Goal: Task Accomplishment & Management: Manage account settings

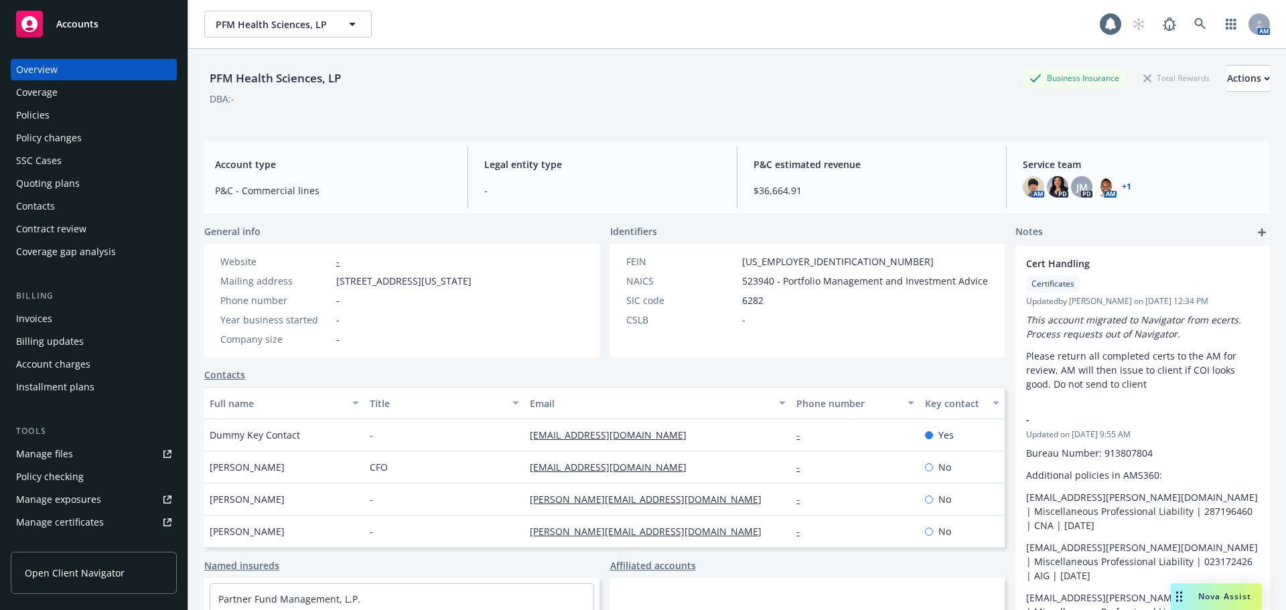
click at [519, 382] on div "Contacts" at bounding box center [604, 375] width 801 height 14
click at [72, 187] on div "Quoting plans" at bounding box center [48, 183] width 64 height 21
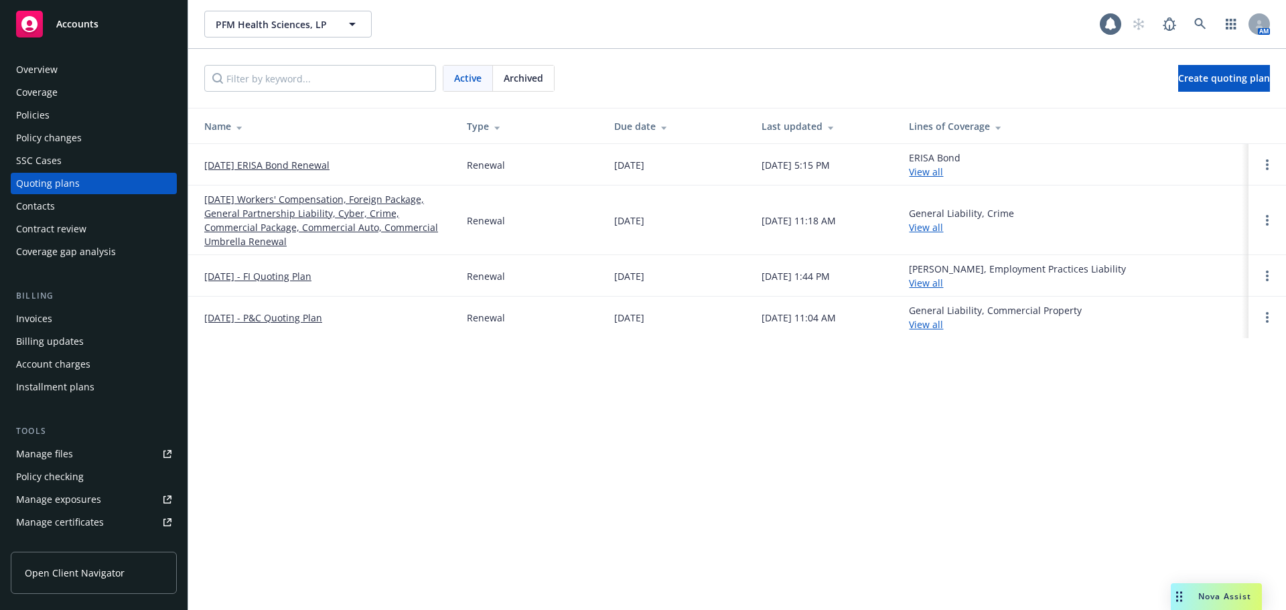
click at [291, 211] on link "09/01/25 Workers' Compensation, Foreign Package, General Partnership Liability,…" at bounding box center [324, 220] width 241 height 56
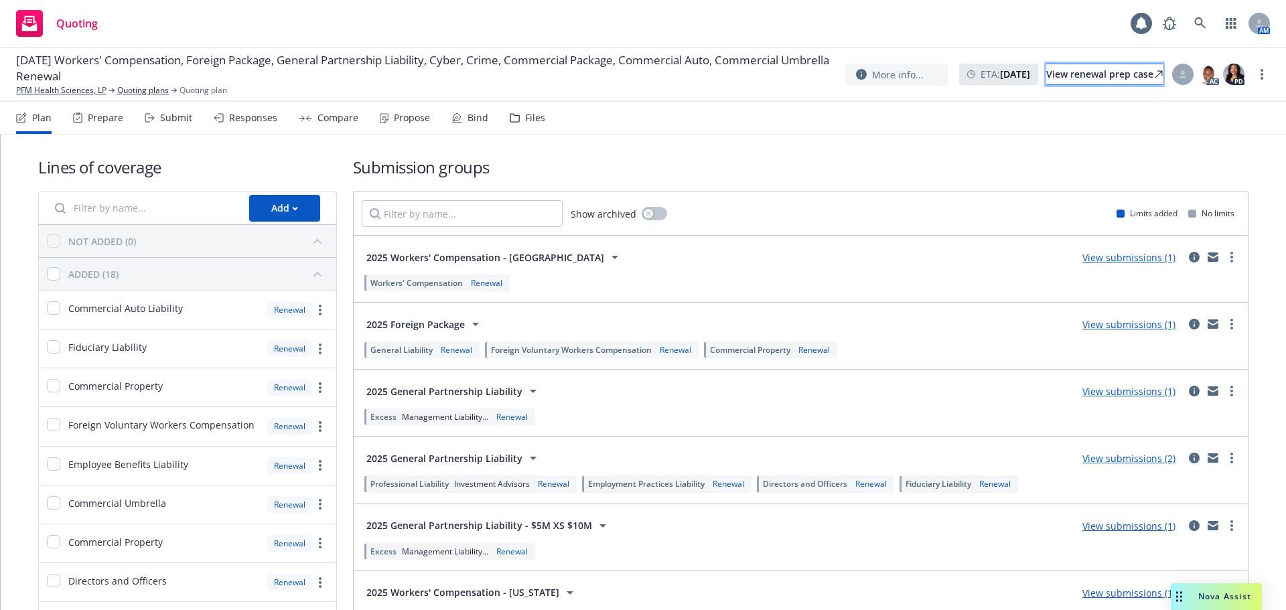
click at [1049, 76] on div "View renewal prep case" at bounding box center [1105, 74] width 117 height 20
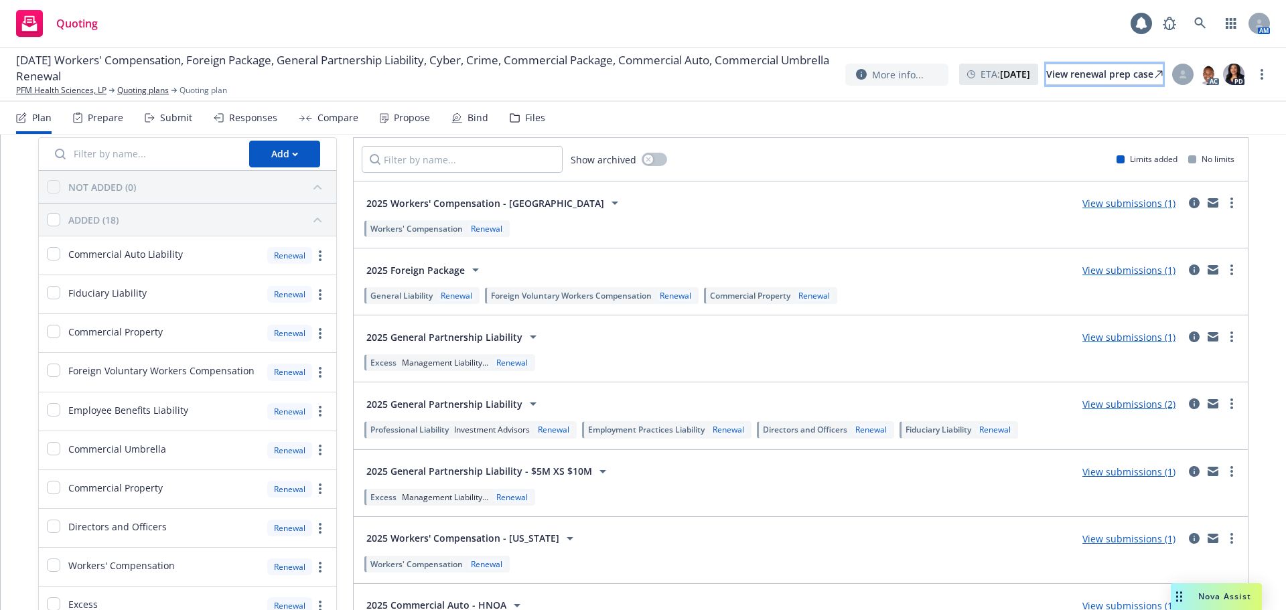
scroll to position [67, 0]
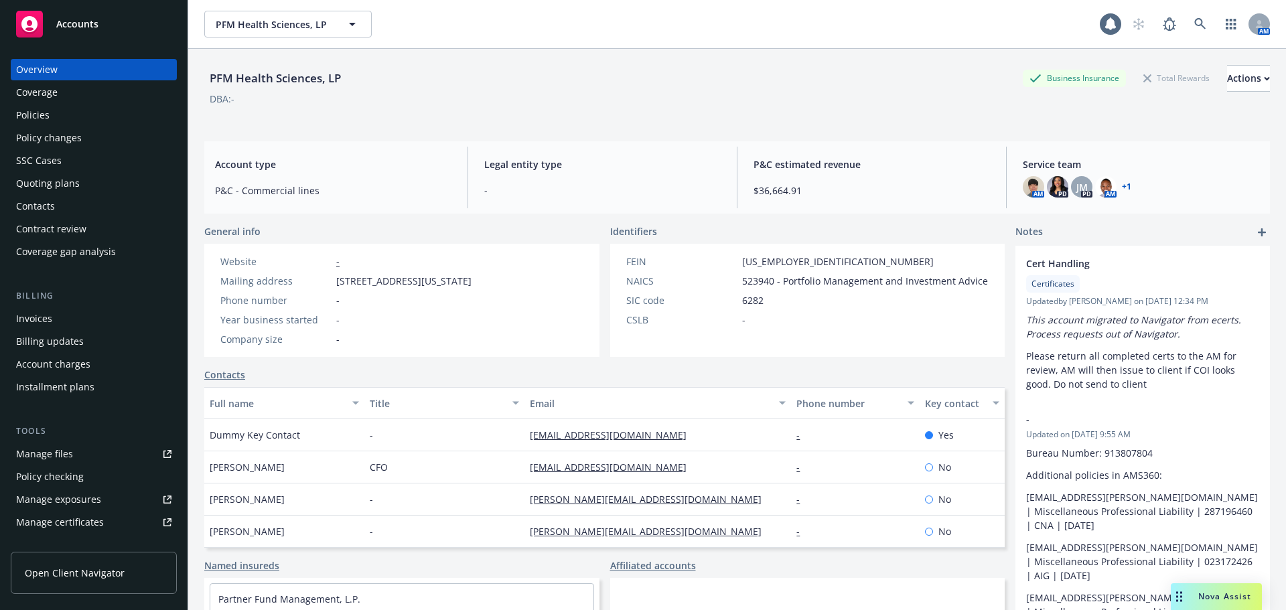
click at [57, 108] on div "Policies" at bounding box center [93, 115] width 155 height 21
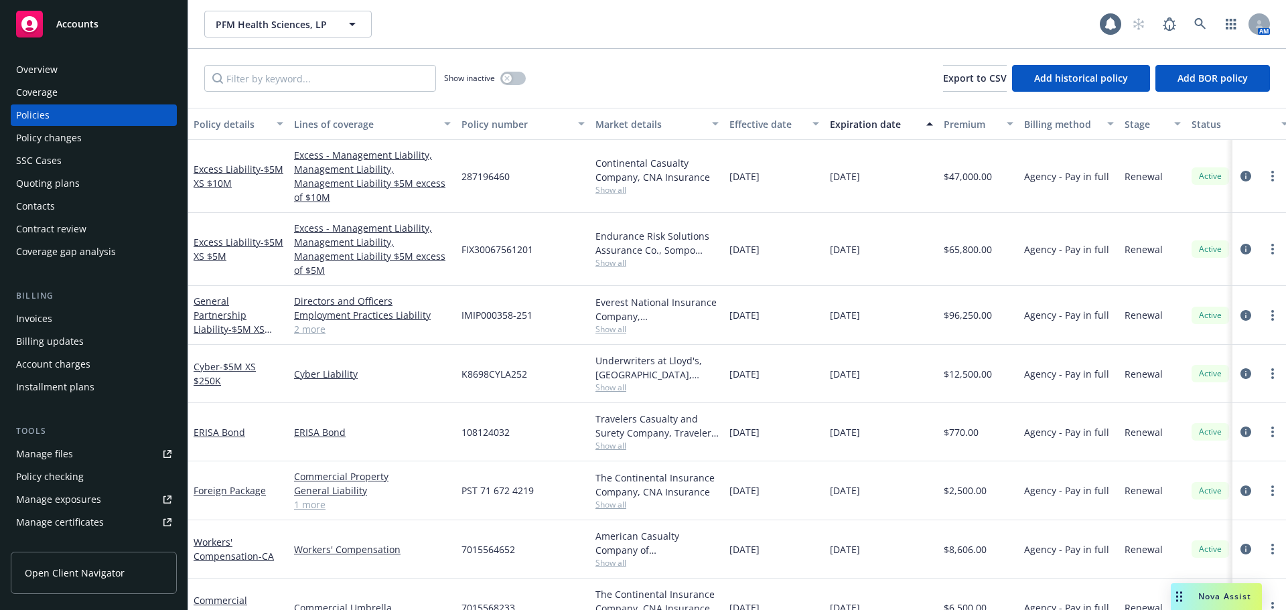
click at [92, 13] on div "Accounts" at bounding box center [93, 24] width 155 height 27
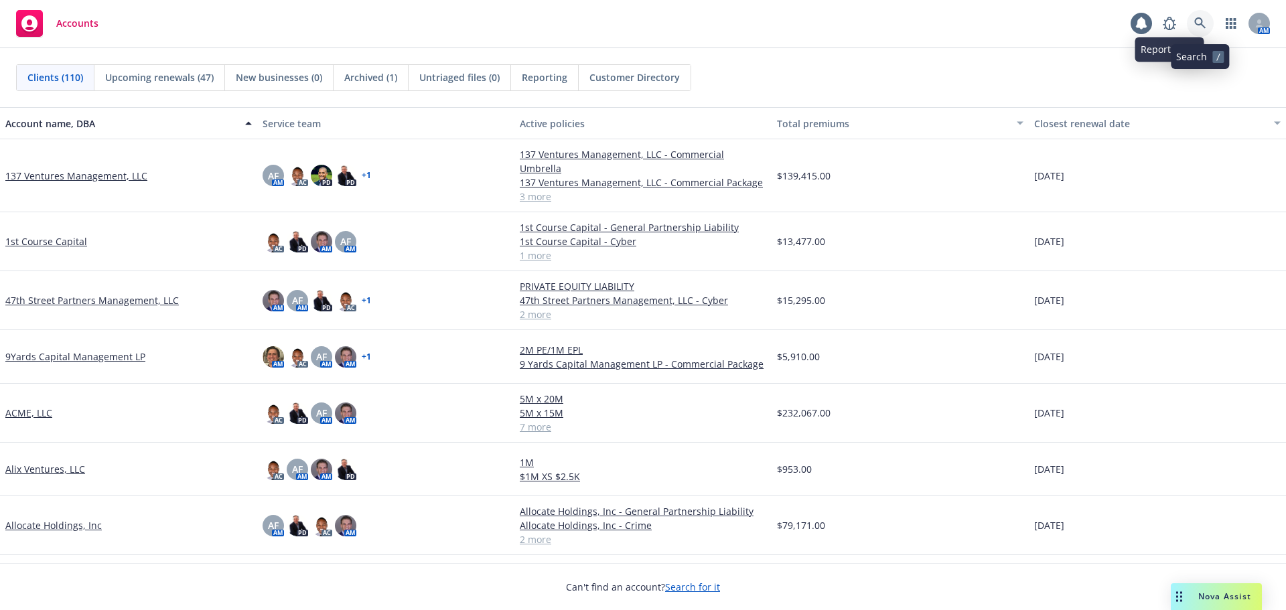
click at [1193, 27] on link at bounding box center [1200, 23] width 27 height 27
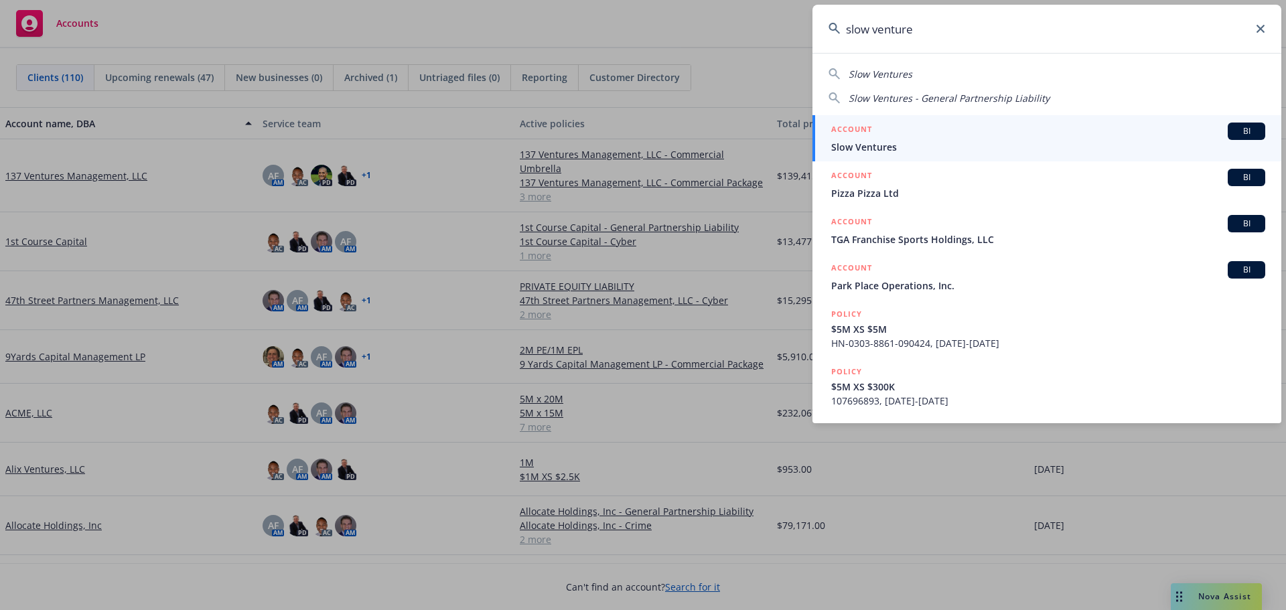
type input "slow venture"
click at [925, 124] on div "ACCOUNT BI" at bounding box center [1048, 131] width 434 height 17
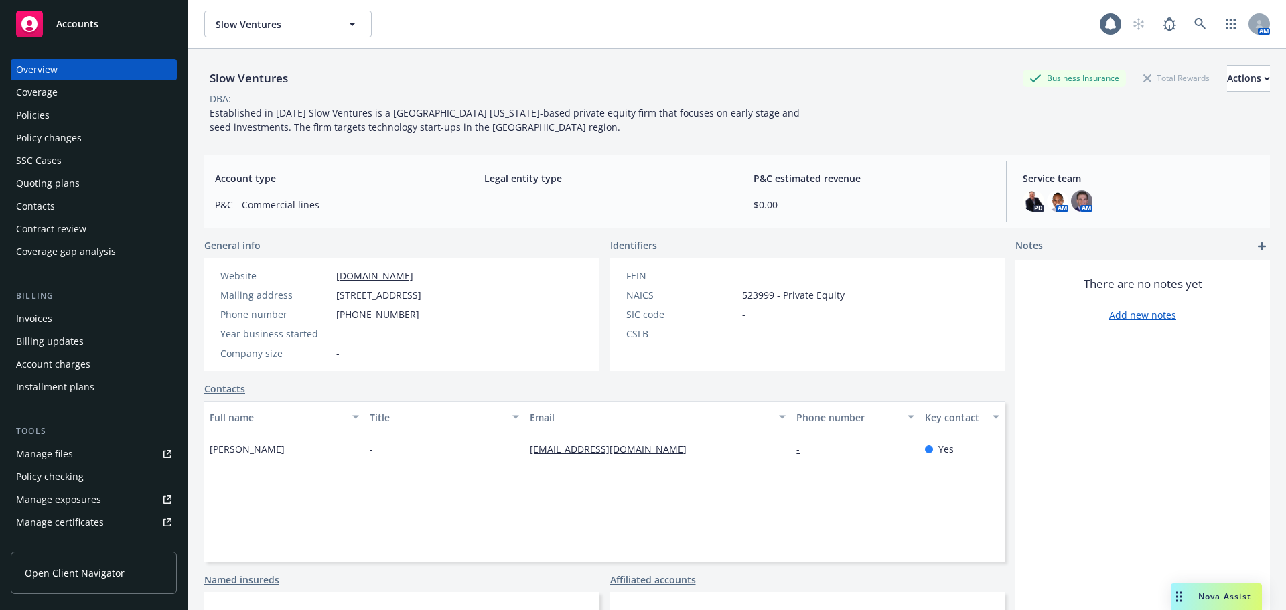
click at [54, 179] on div "Quoting plans" at bounding box center [48, 183] width 64 height 21
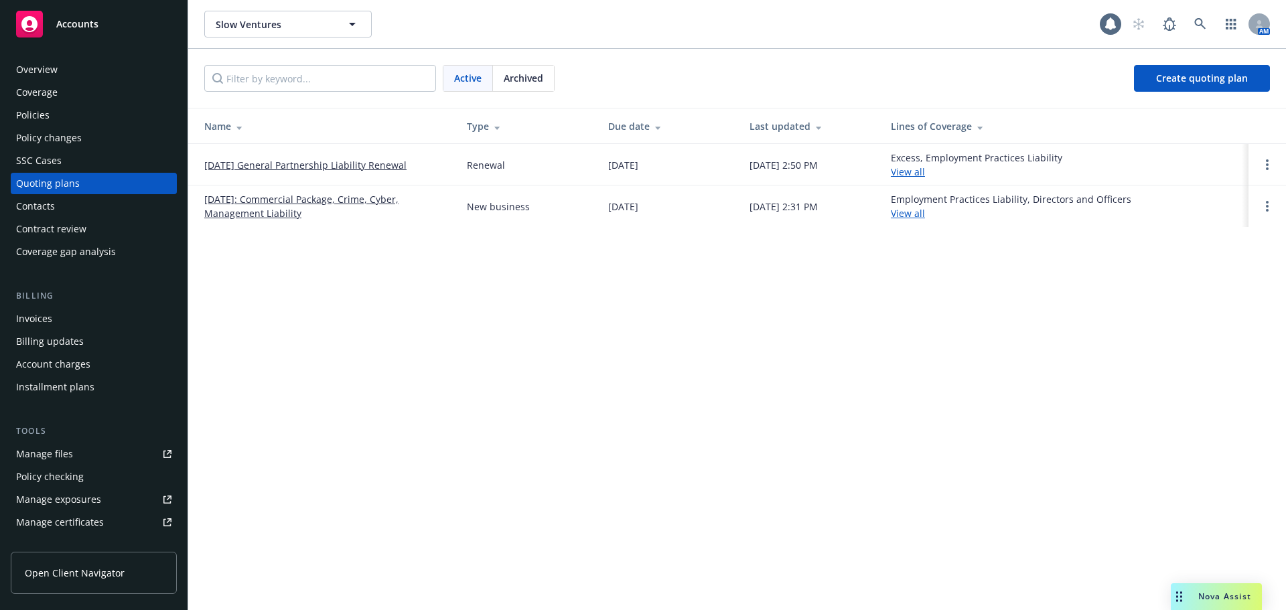
click at [251, 159] on link "09/04/25 General Partnership Liability Renewal" at bounding box center [305, 165] width 202 height 14
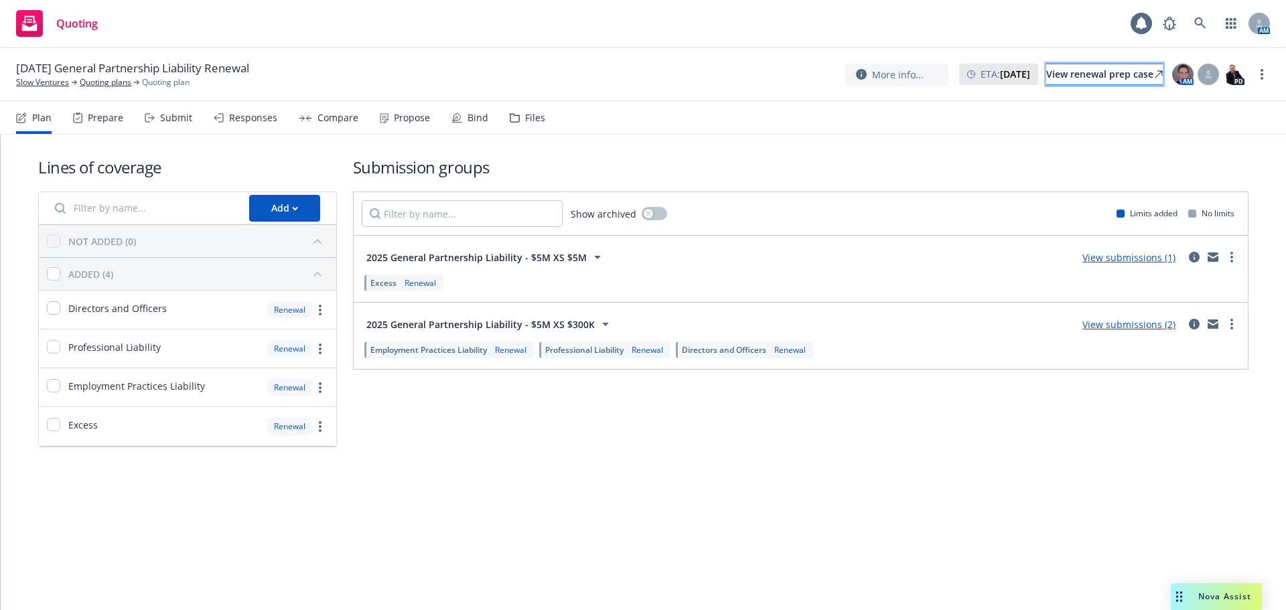
click at [1047, 71] on div "View renewal prep case" at bounding box center [1105, 74] width 117 height 20
click at [1207, 16] on link at bounding box center [1200, 23] width 27 height 27
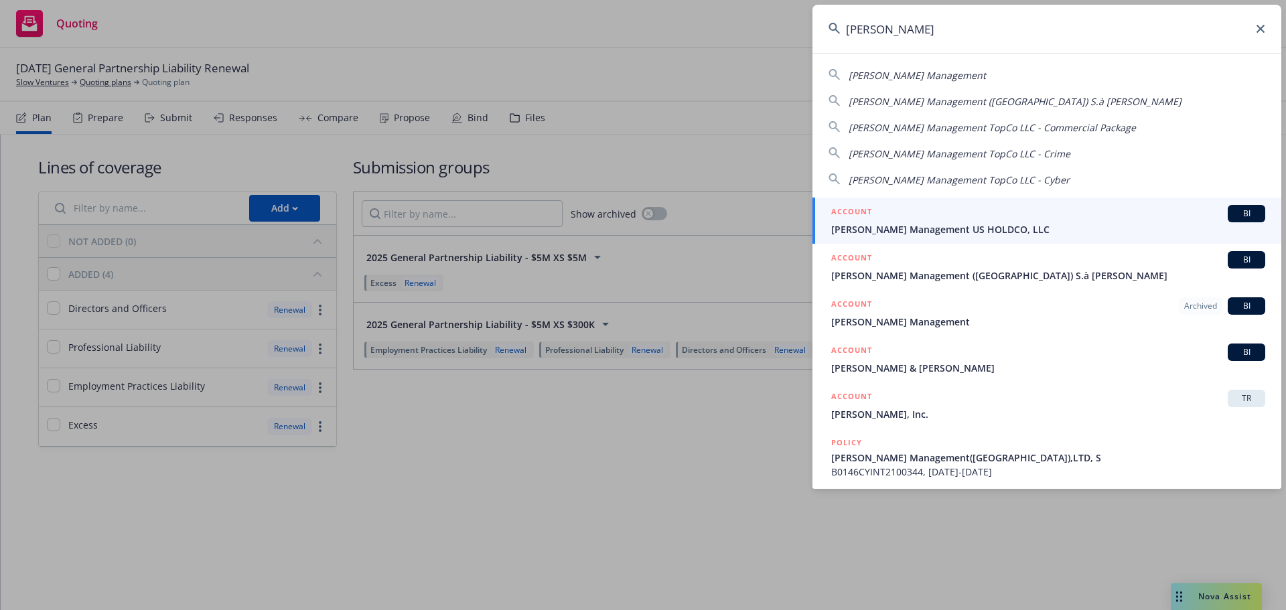
type input "standish"
click at [1024, 209] on div "ACCOUNT BI" at bounding box center [1048, 213] width 434 height 17
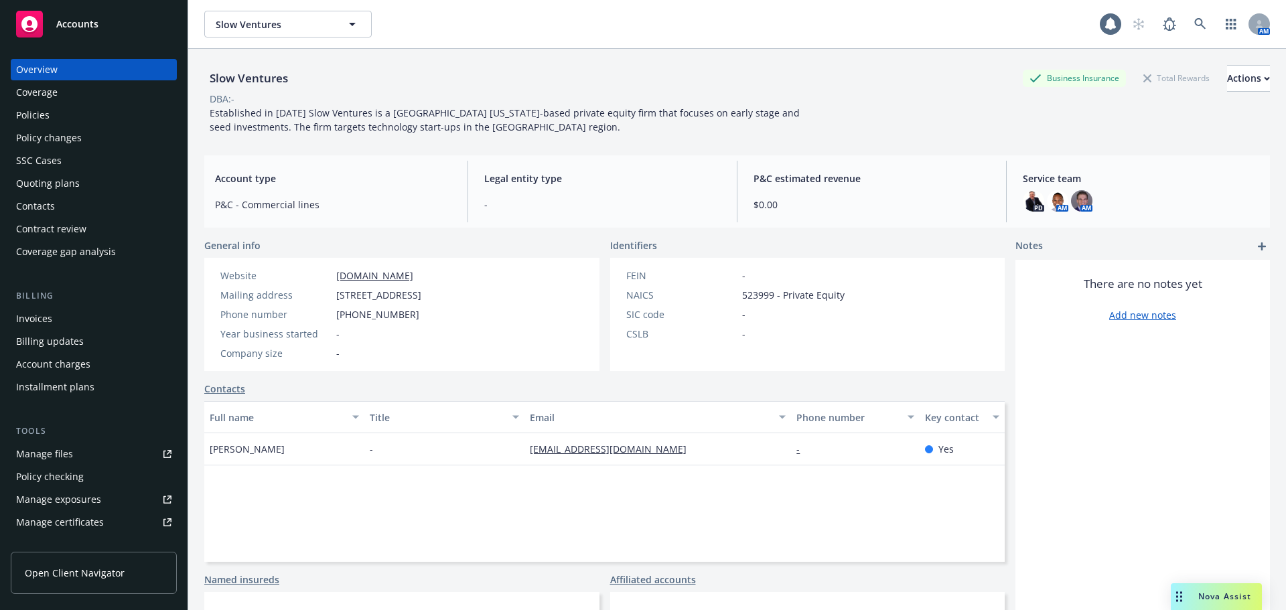
click at [41, 111] on div "Policies" at bounding box center [32, 115] width 33 height 21
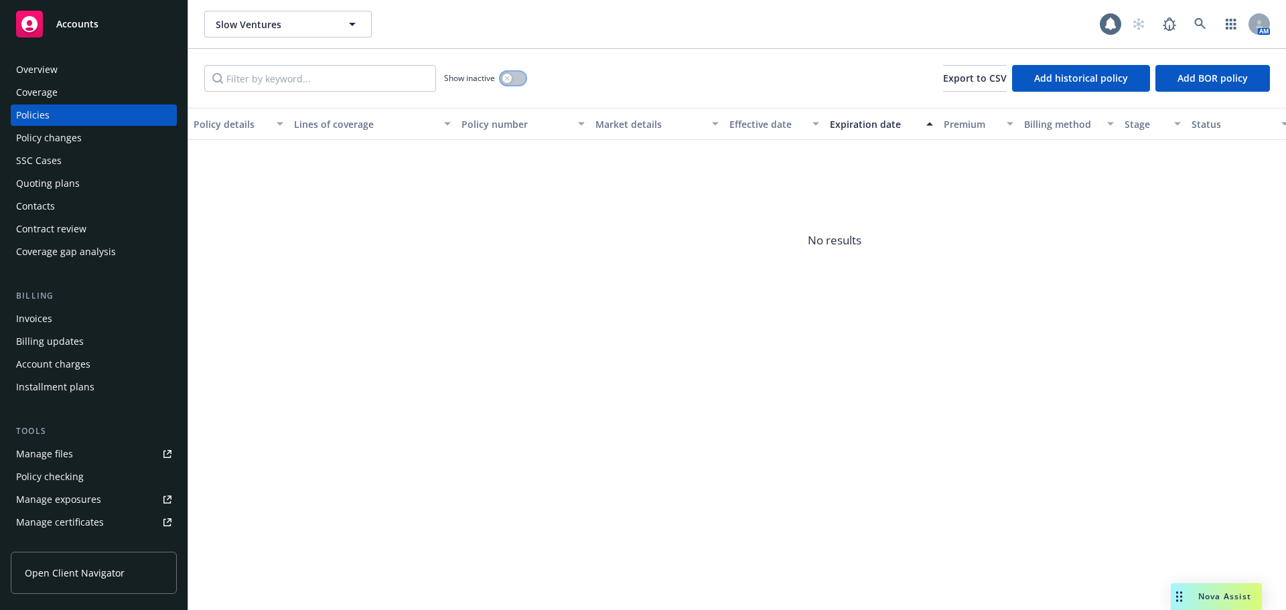
click at [507, 75] on div "button" at bounding box center [506, 78] width 9 height 9
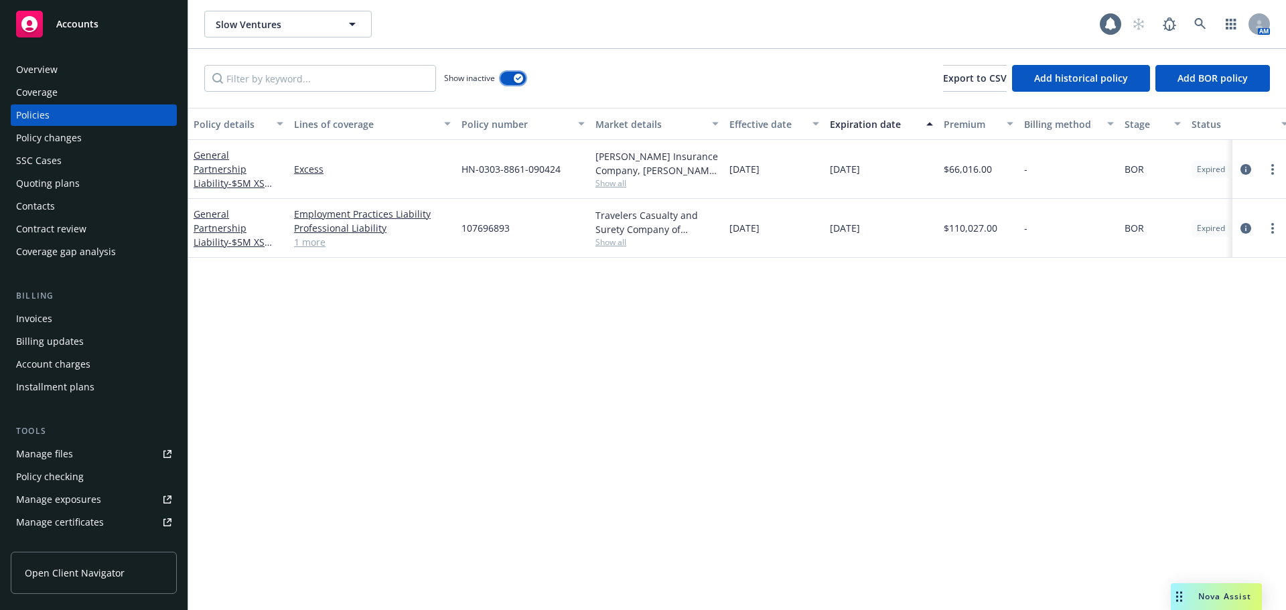
click at [515, 77] on div "button" at bounding box center [518, 78] width 9 height 9
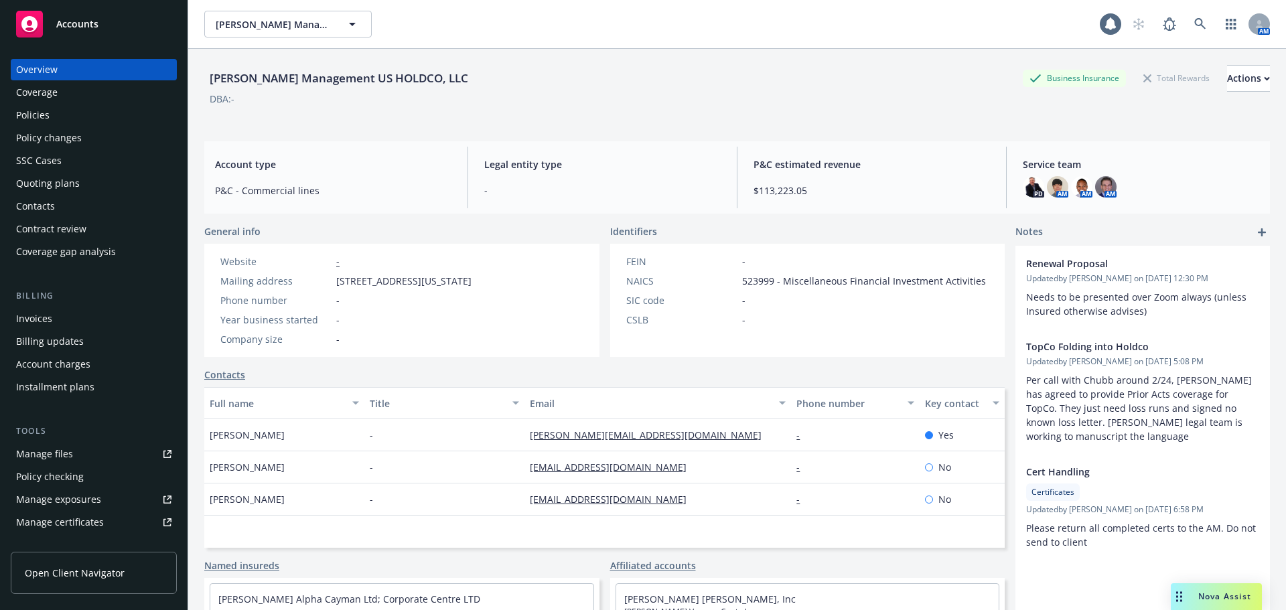
click at [52, 114] on div "Policies" at bounding box center [93, 115] width 155 height 21
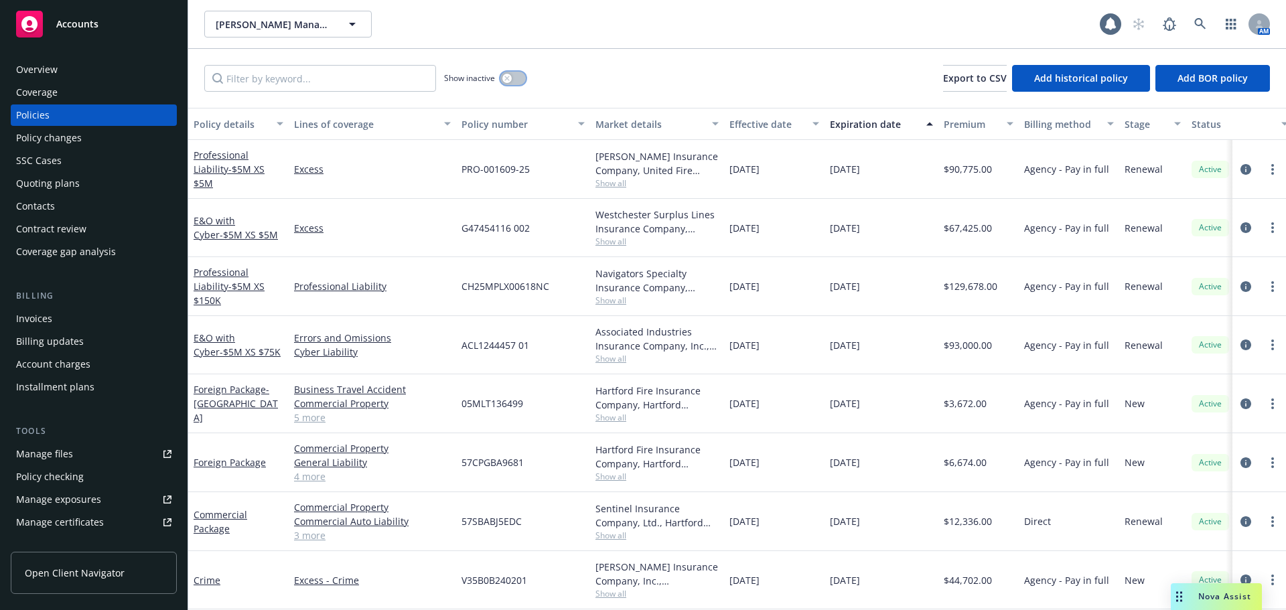
click at [511, 80] on div "button" at bounding box center [506, 78] width 9 height 9
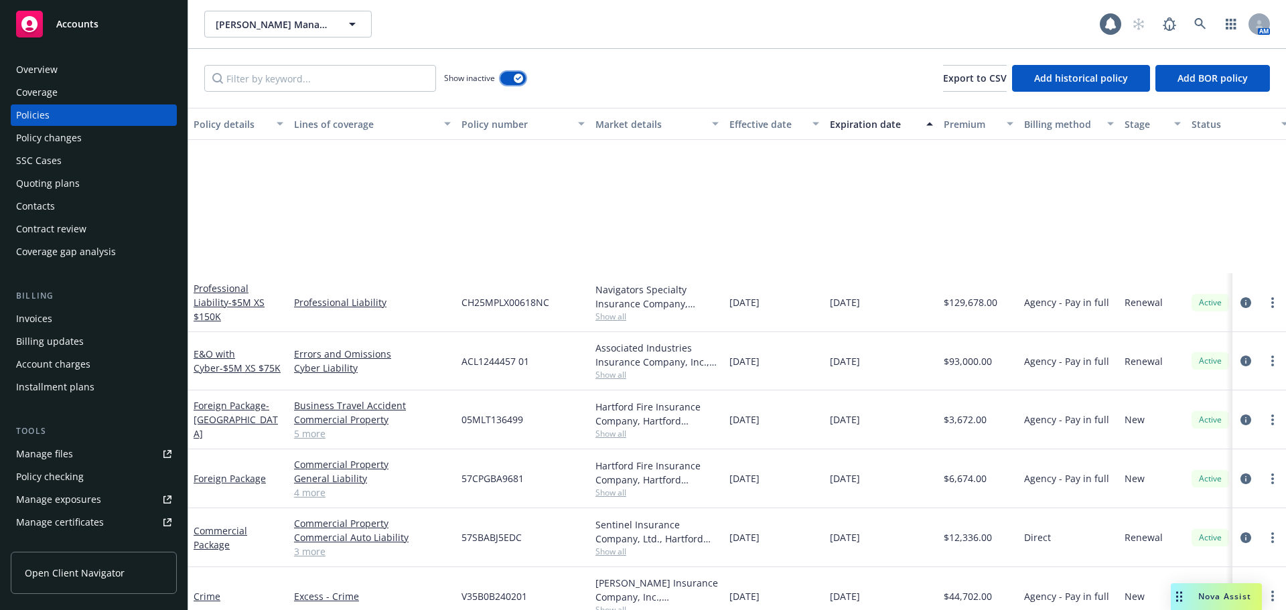
scroll to position [764, 0]
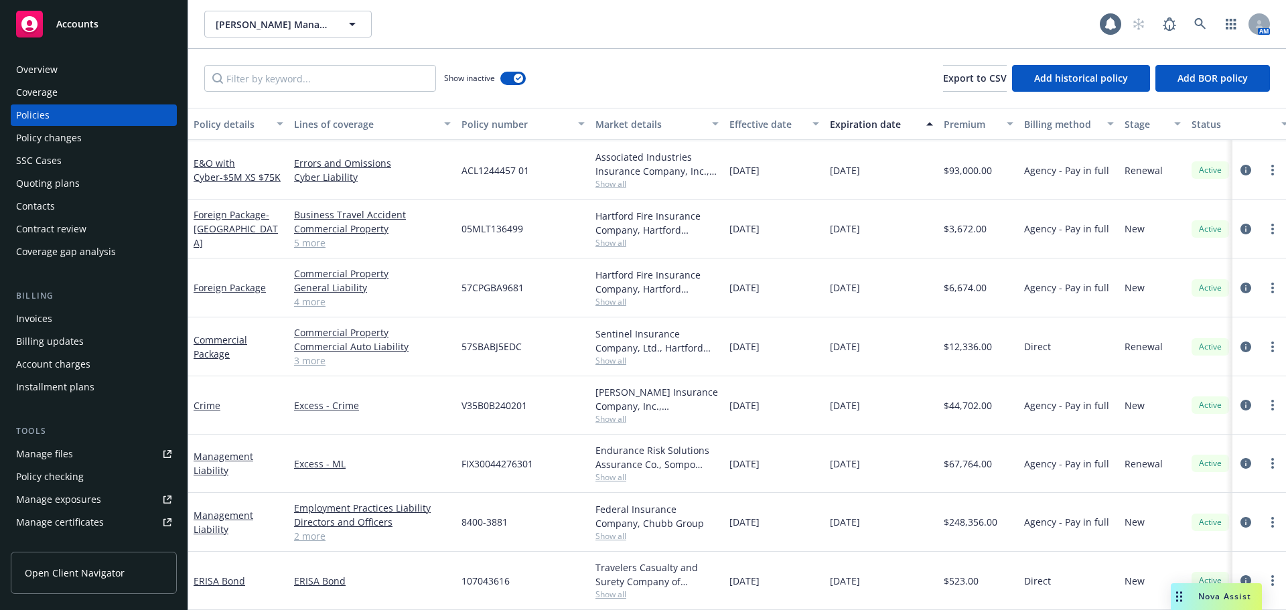
click at [42, 316] on div "Invoices" at bounding box center [34, 318] width 36 height 21
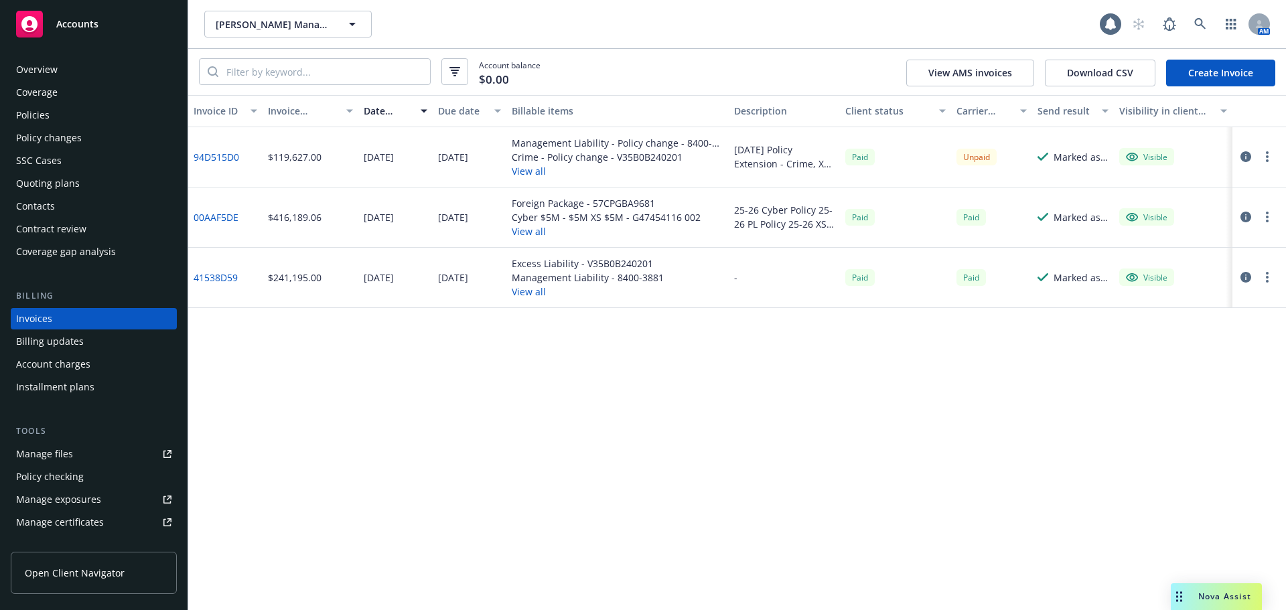
click at [78, 461] on link "Manage files" at bounding box center [94, 454] width 166 height 21
click at [1197, 22] on icon at bounding box center [1201, 24] width 12 height 12
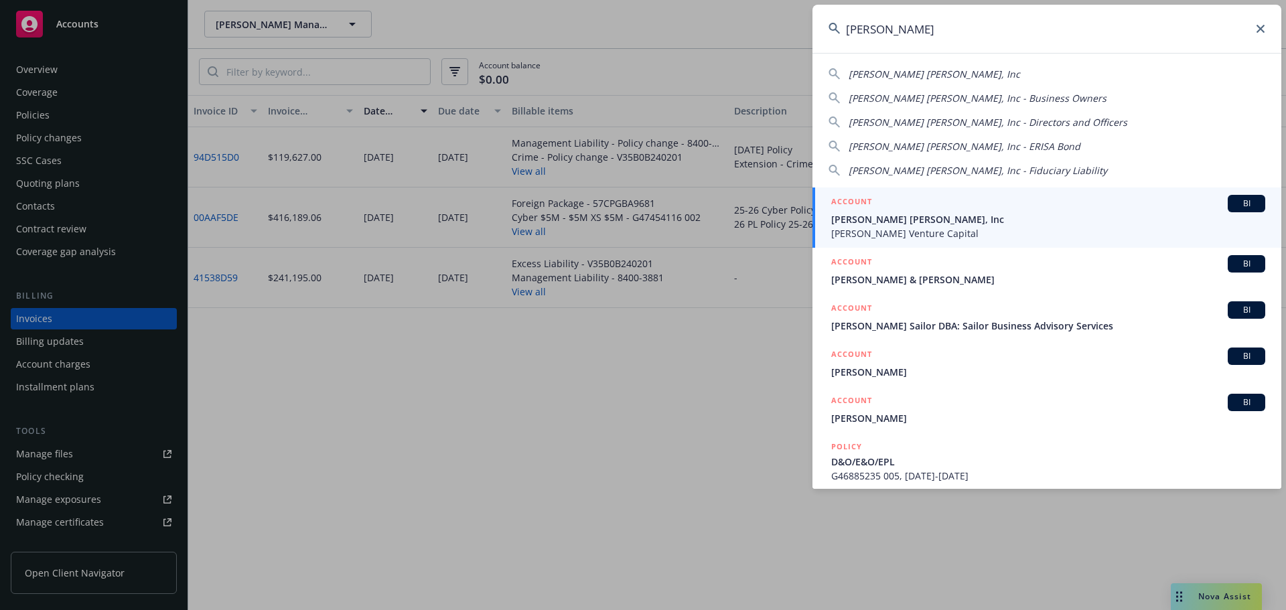
type input "sarlo"
click at [913, 221] on span "Sarlo Berliner, Inc" at bounding box center [1048, 219] width 434 height 14
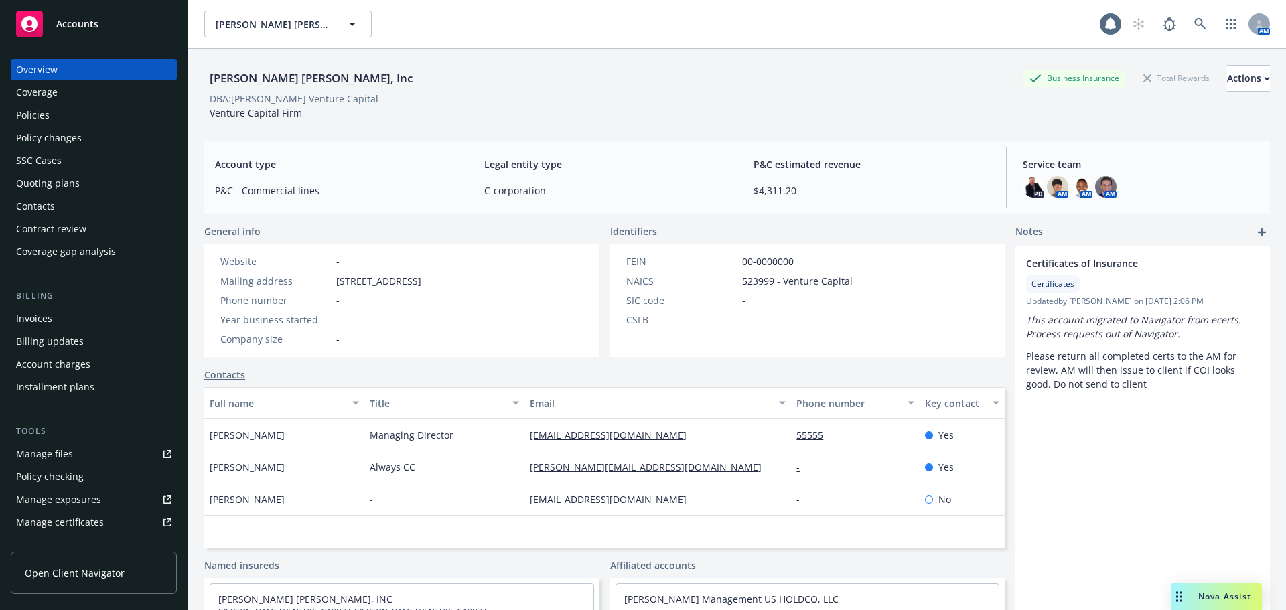
click at [48, 110] on div "Policies" at bounding box center [32, 115] width 33 height 21
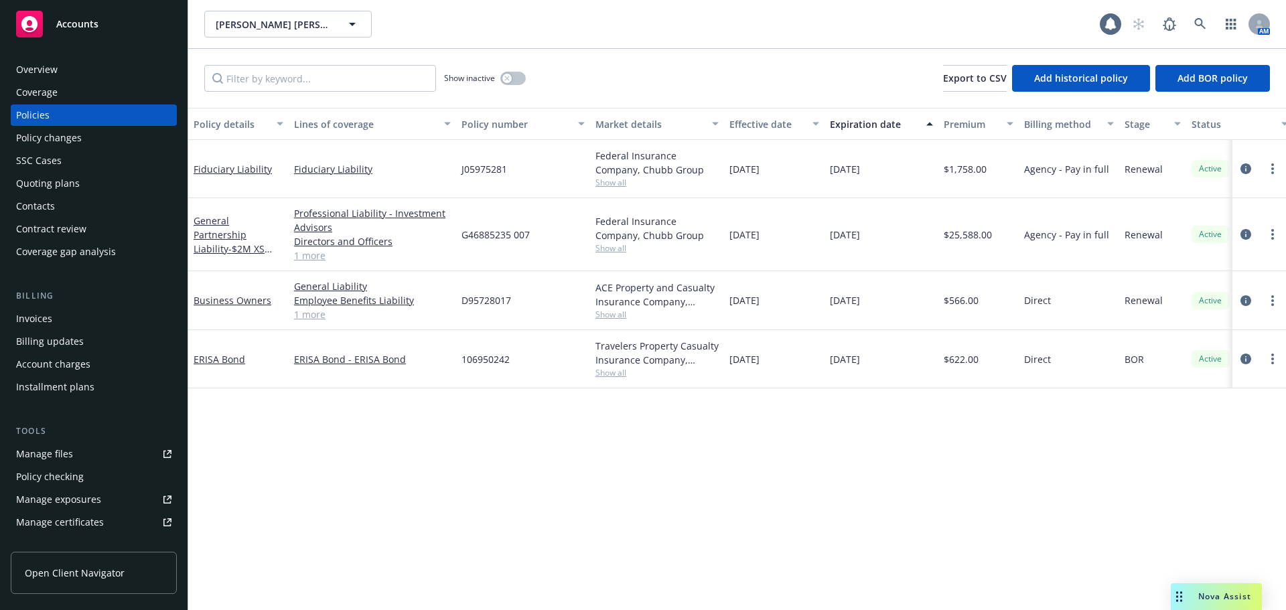
click at [63, 180] on div "Quoting plans" at bounding box center [48, 183] width 64 height 21
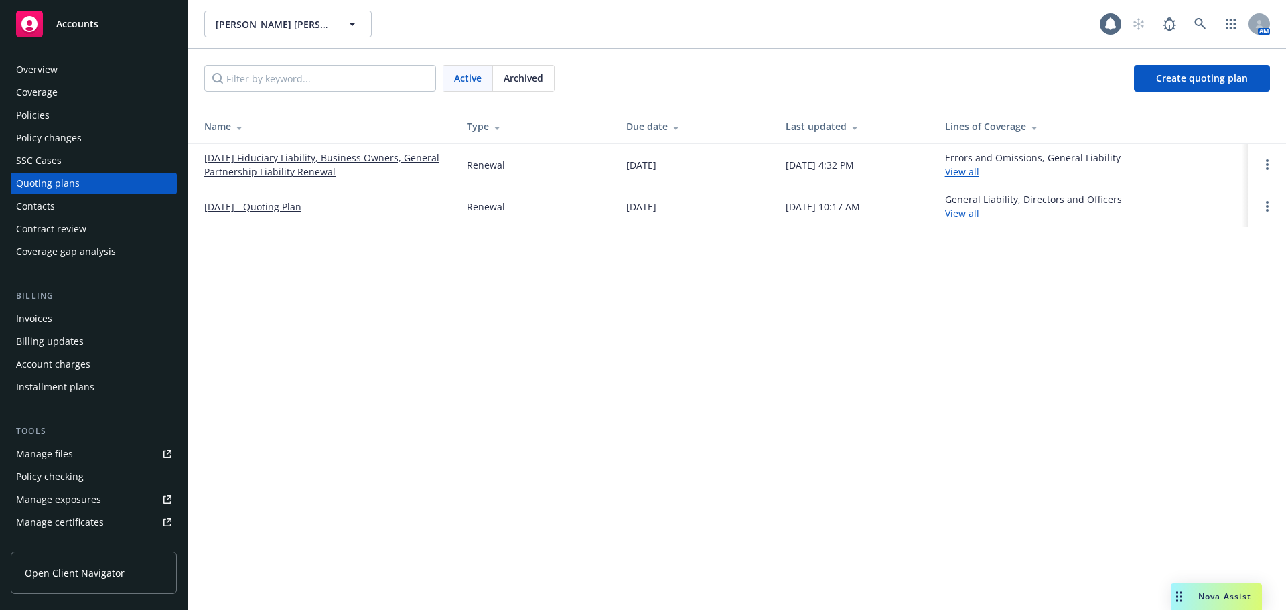
click at [273, 172] on link "09/01/25 Fiduciary Liability, Business Owners, General Partnership Liability Re…" at bounding box center [324, 165] width 241 height 28
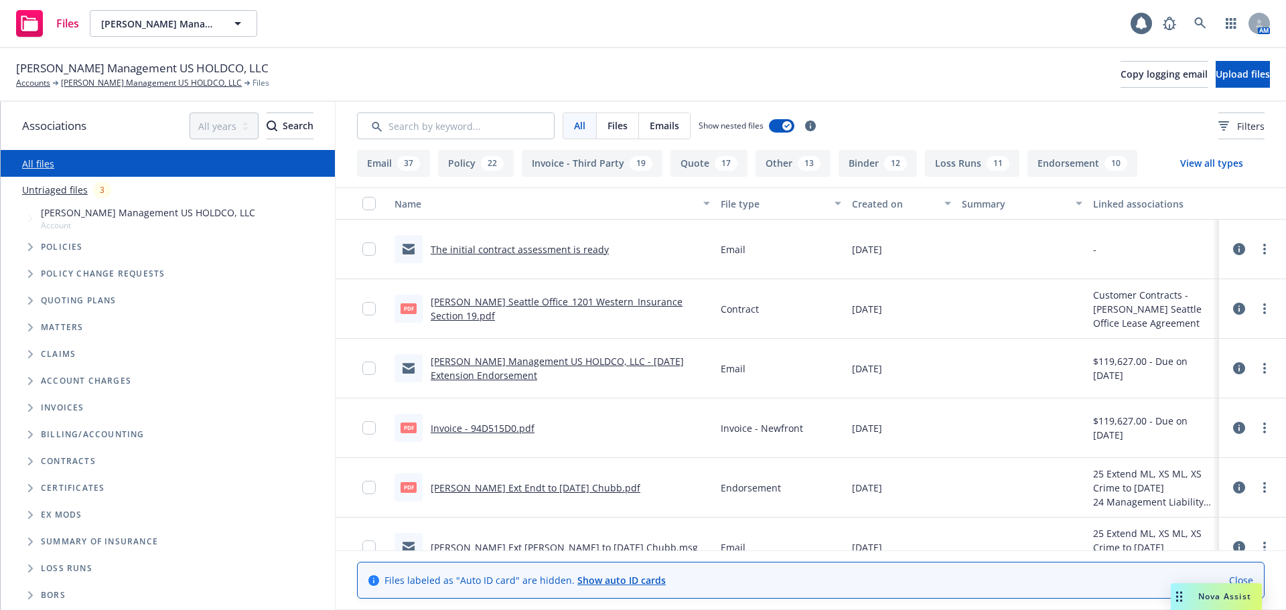
click at [495, 378] on link "[PERSON_NAME] Management US HOLDCO, LLC - [DATE] Extension Endorsement" at bounding box center [557, 368] width 253 height 27
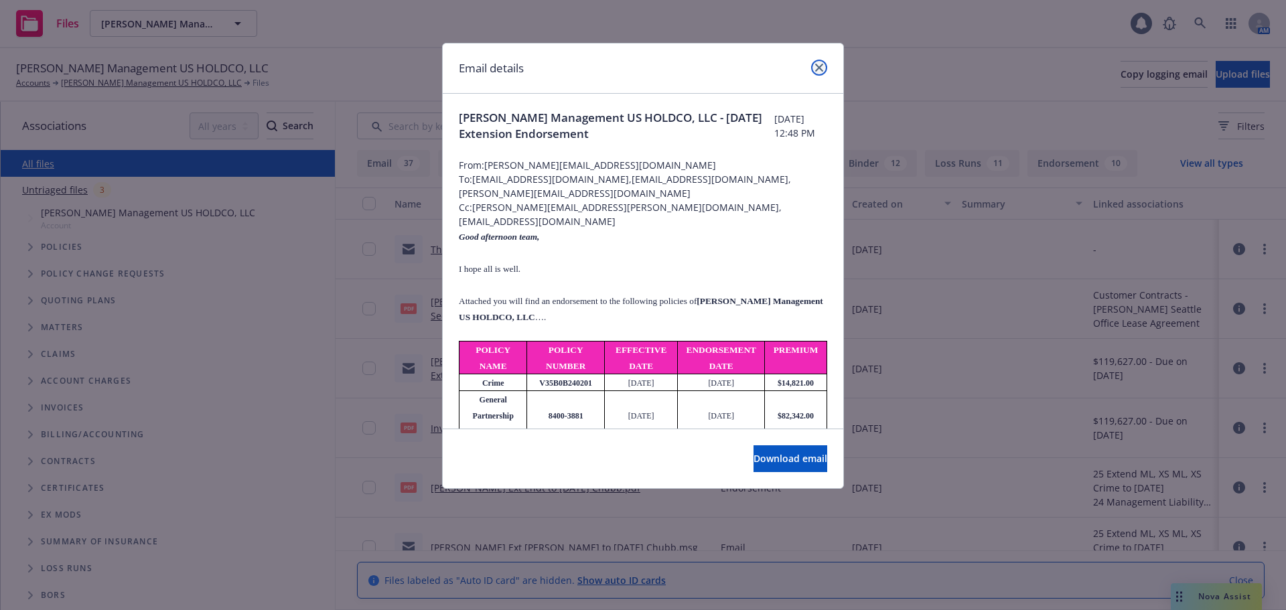
click at [822, 69] on icon "close" at bounding box center [819, 68] width 8 height 8
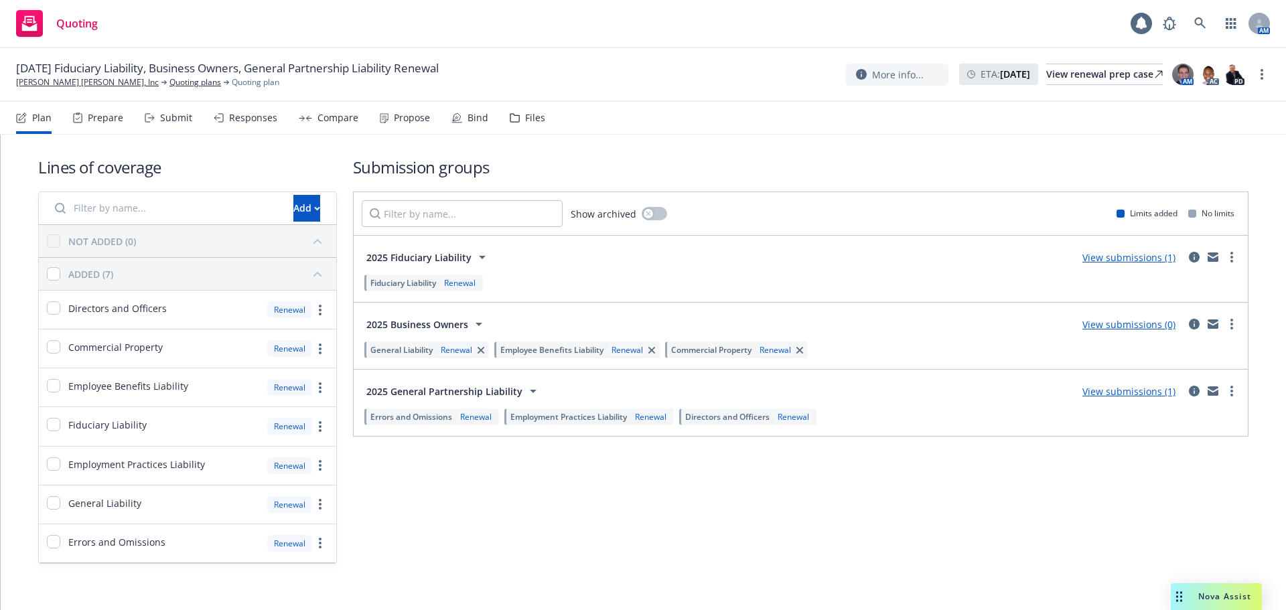
click at [501, 117] on div "Plan Prepare Submit Responses Compare Propose Bind Files" at bounding box center [280, 118] width 529 height 32
click at [539, 117] on div "Files" at bounding box center [535, 118] width 20 height 11
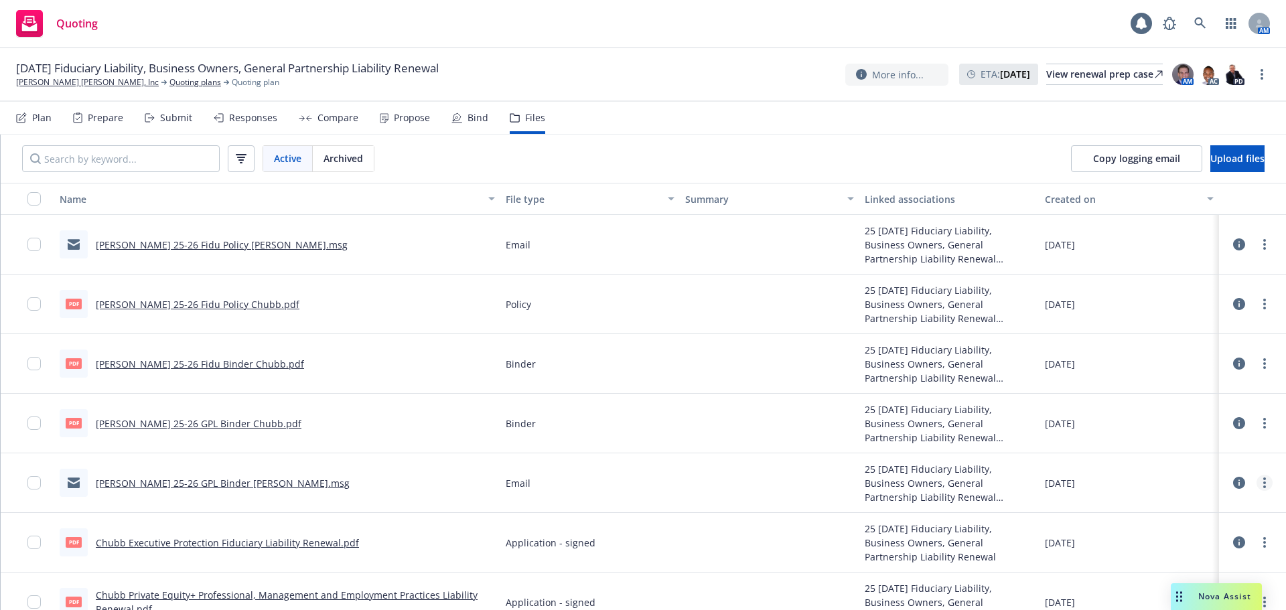
click at [1257, 483] on link "more" at bounding box center [1265, 483] width 16 height 16
click at [1186, 535] on link "Download" at bounding box center [1195, 537] width 133 height 27
click at [1264, 243] on icon "more" at bounding box center [1265, 244] width 3 height 11
click at [1194, 297] on link "Download" at bounding box center [1195, 298] width 133 height 27
click at [1061, 74] on div "View renewal prep case" at bounding box center [1105, 74] width 117 height 20
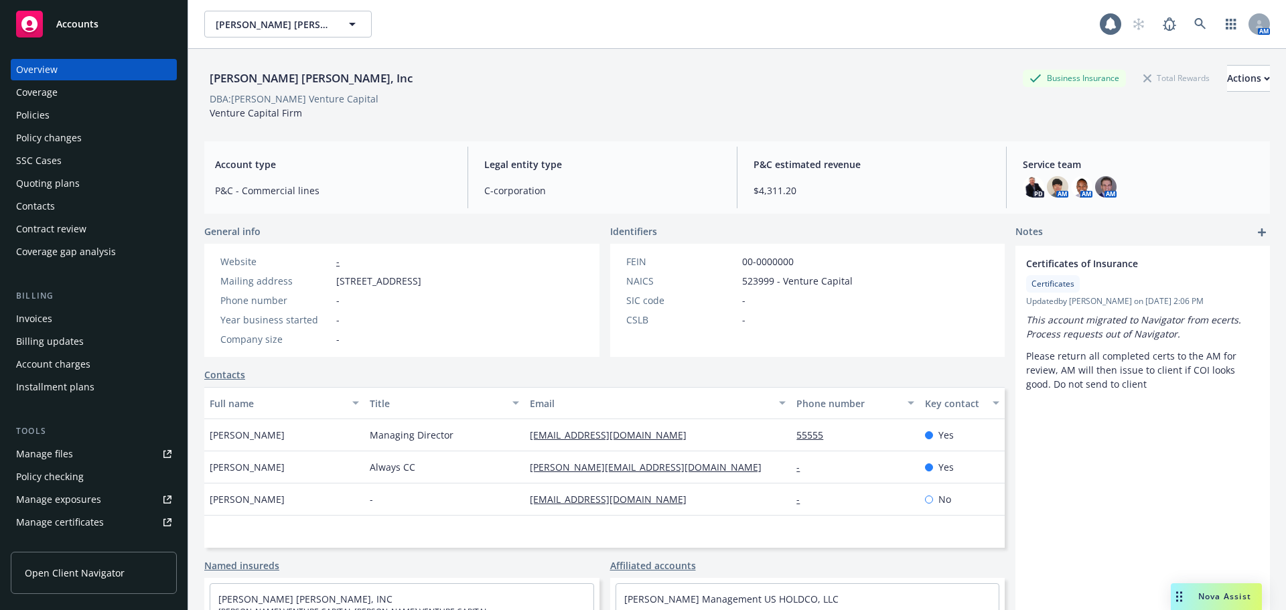
click at [44, 110] on div "Policies" at bounding box center [32, 115] width 33 height 21
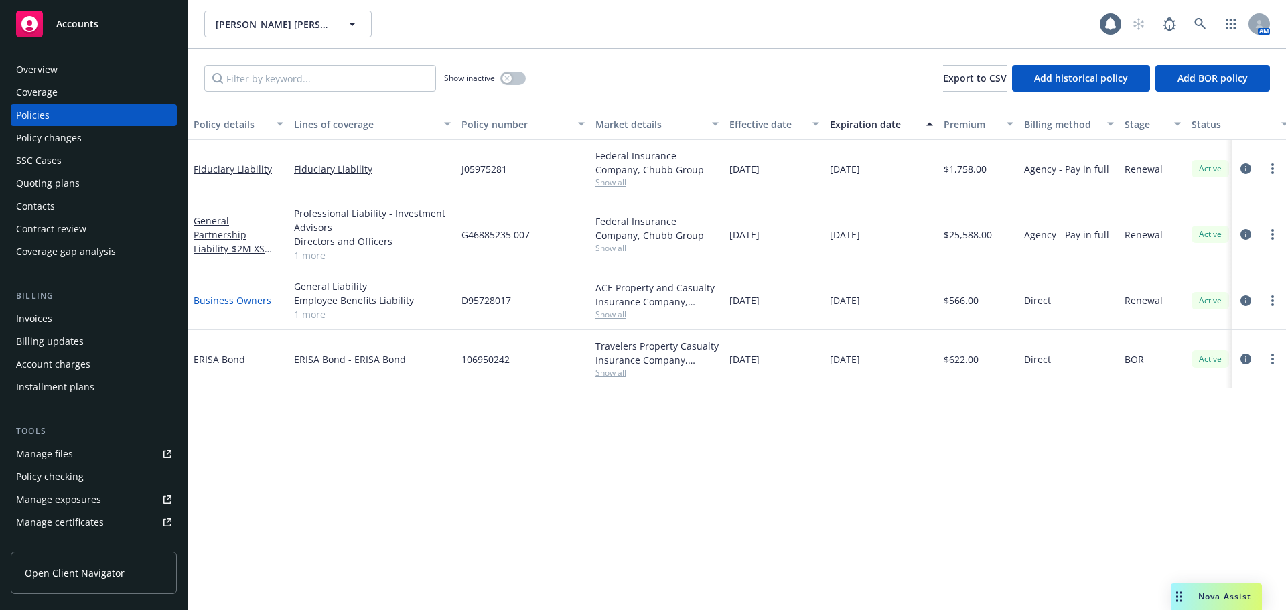
click at [230, 299] on link "Business Owners" at bounding box center [233, 300] width 78 height 13
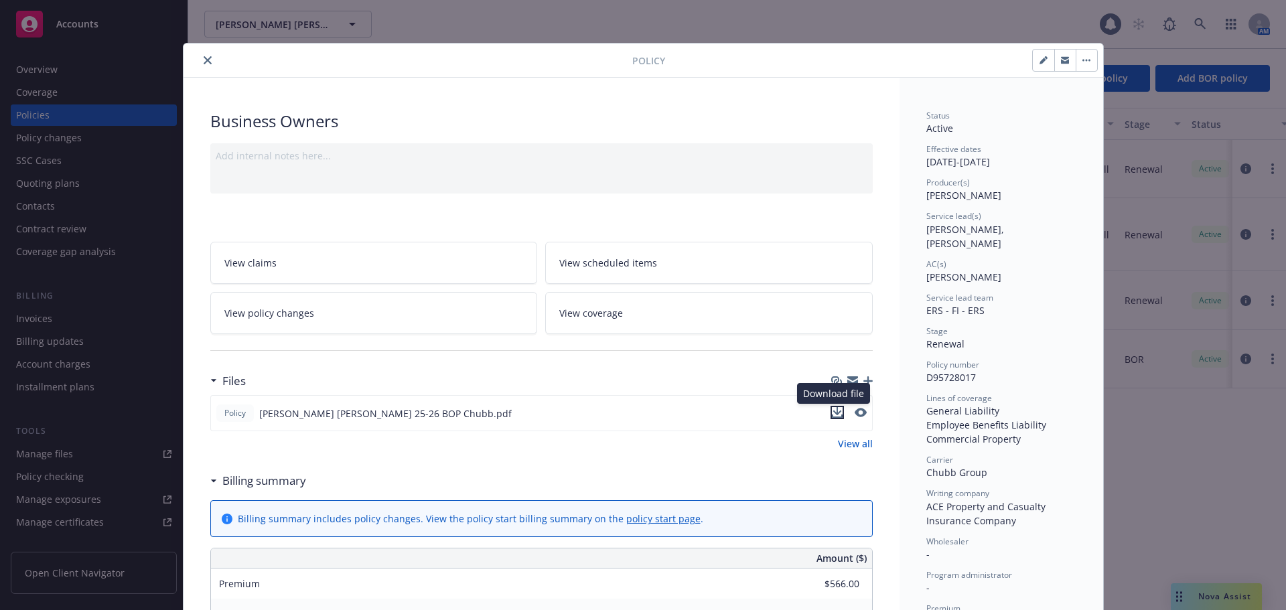
click at [838, 414] on button "download file" at bounding box center [837, 412] width 13 height 13
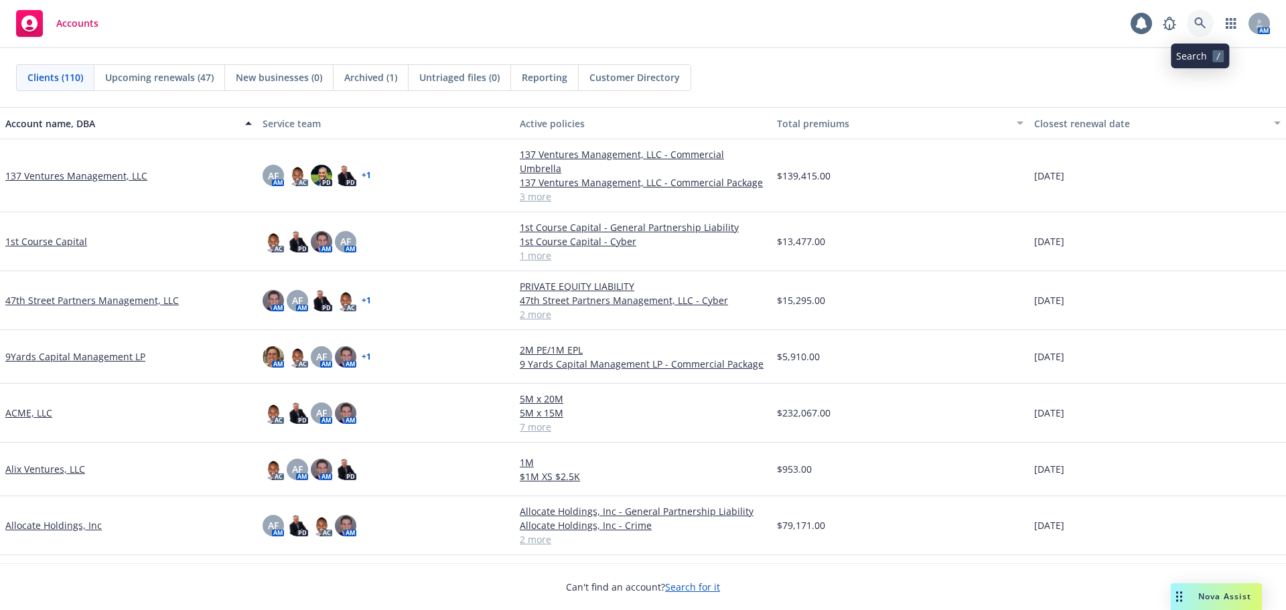
click at [1197, 14] on link at bounding box center [1200, 23] width 27 height 27
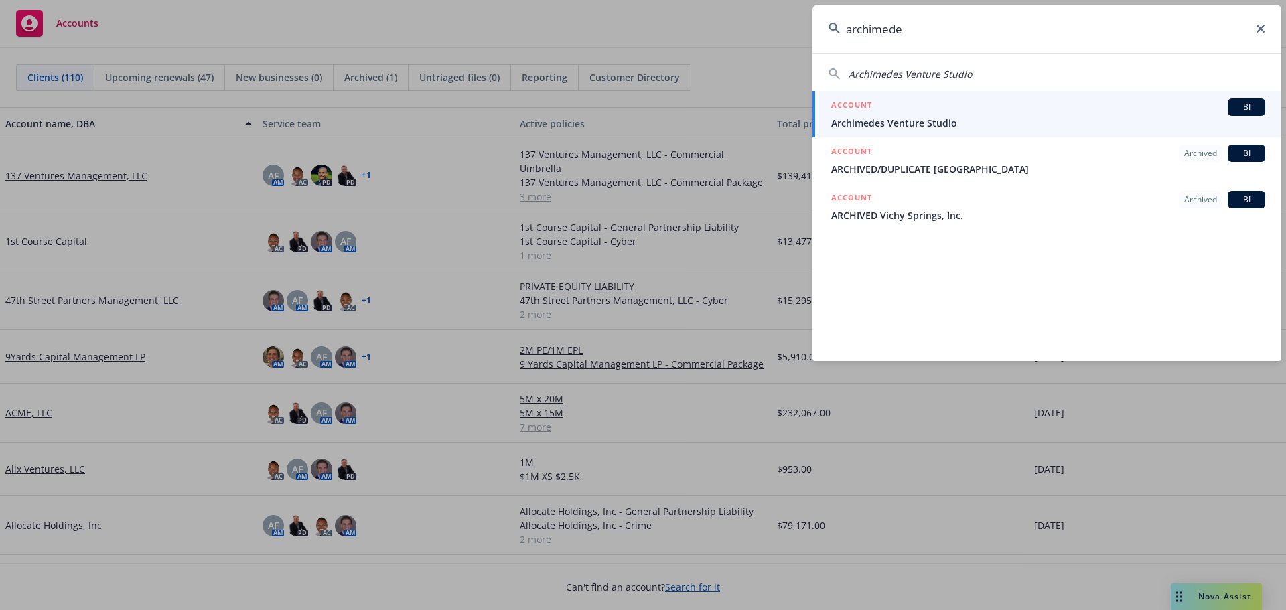
type input "archimede"
click at [953, 104] on div "ACCOUNT BI" at bounding box center [1048, 106] width 434 height 17
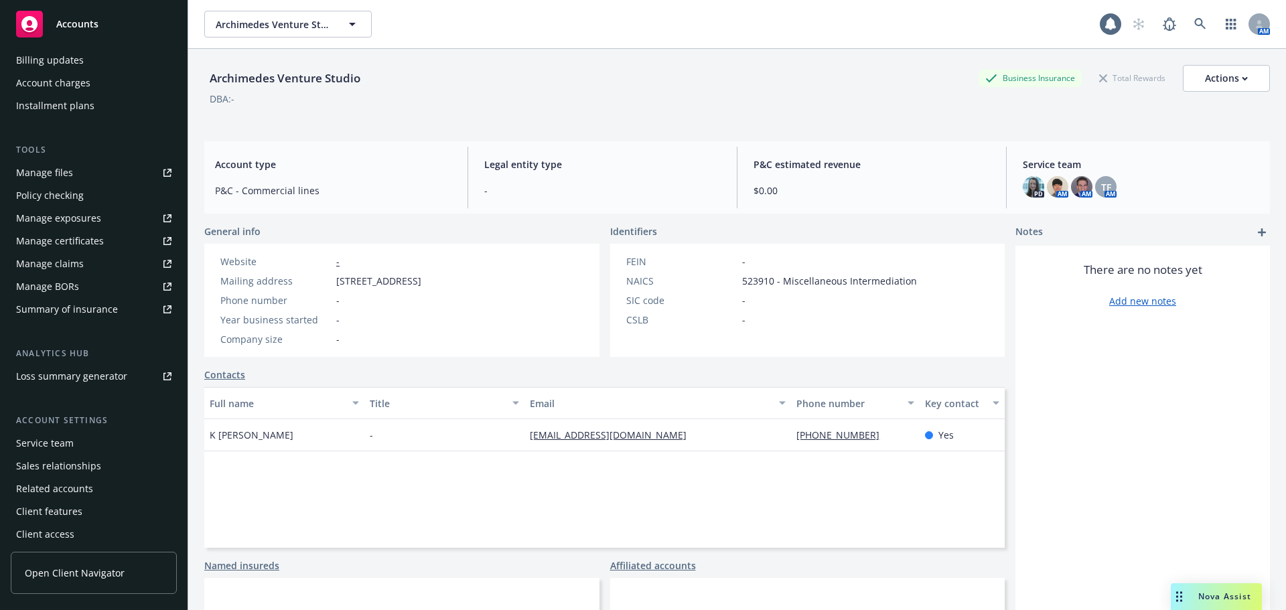
scroll to position [285, 0]
click at [64, 438] on div "Service team" at bounding box center [45, 439] width 58 height 21
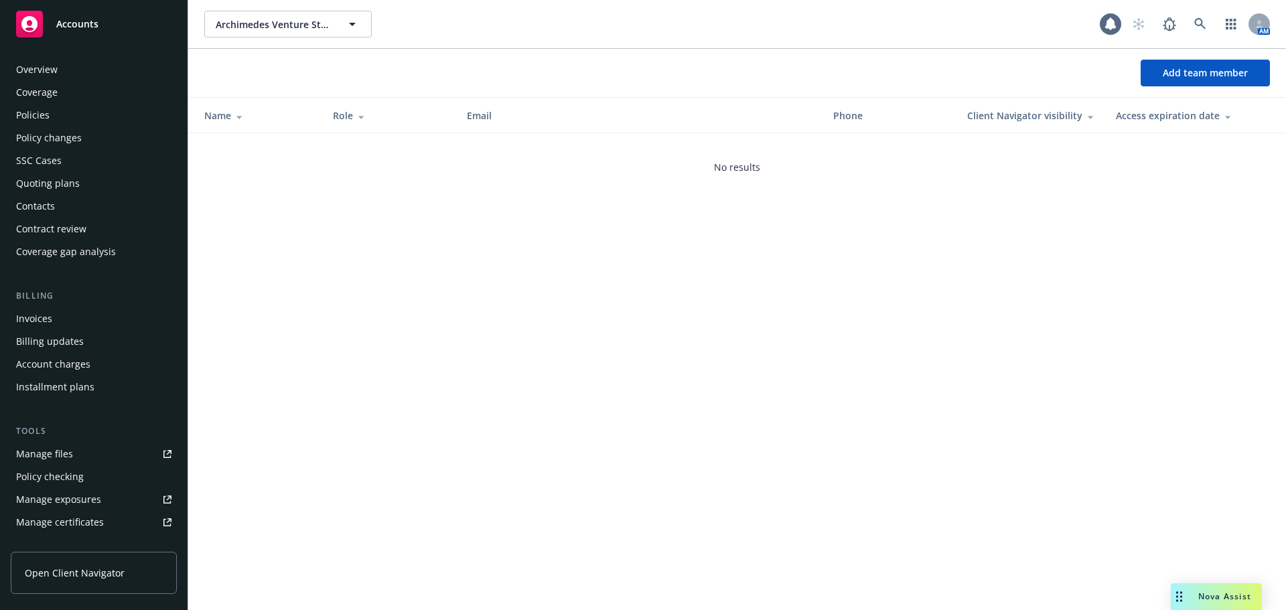
scroll to position [285, 0]
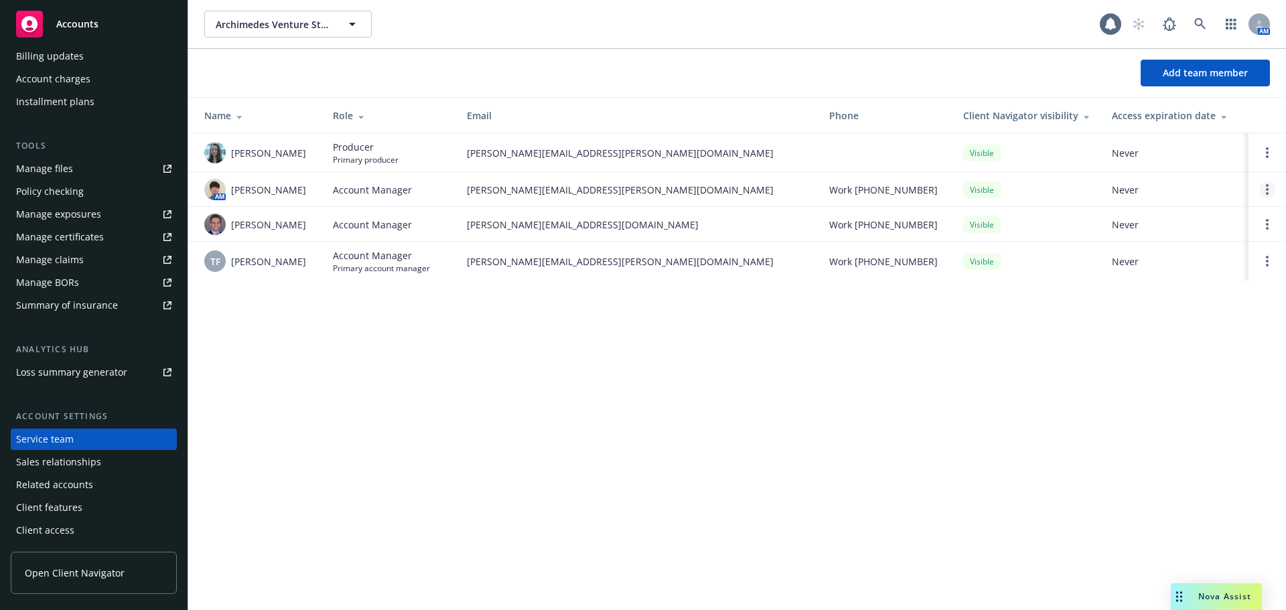
click at [1270, 188] on link "Open options" at bounding box center [1268, 190] width 16 height 16
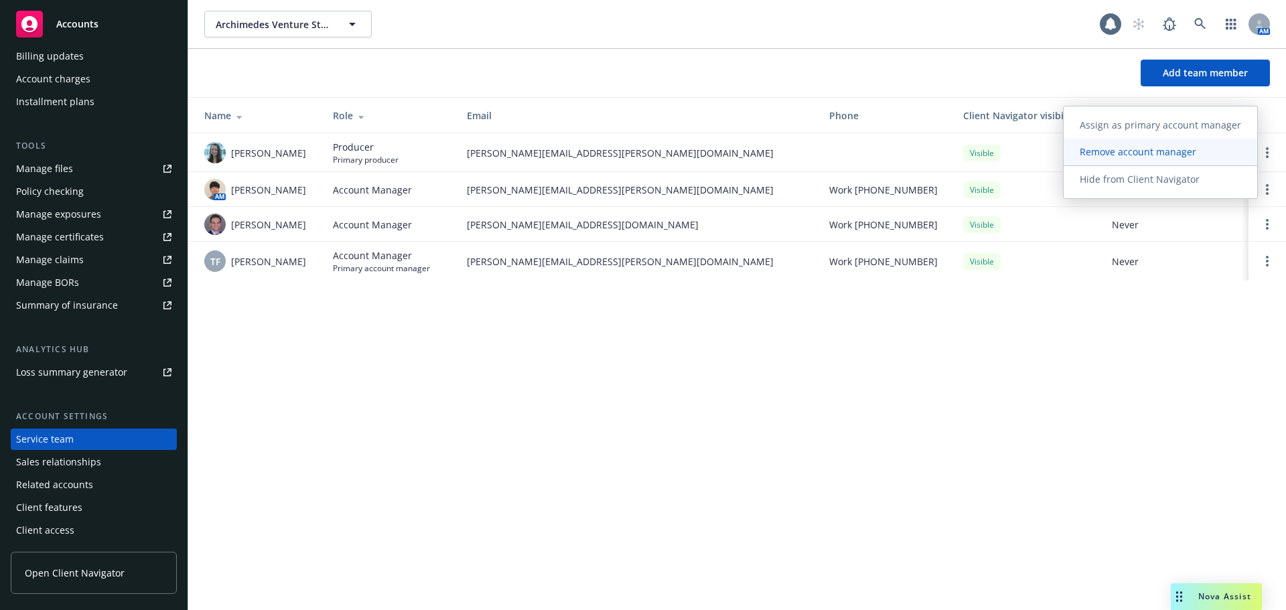
click at [1112, 145] on link "Remove account manager" at bounding box center [1161, 152] width 194 height 27
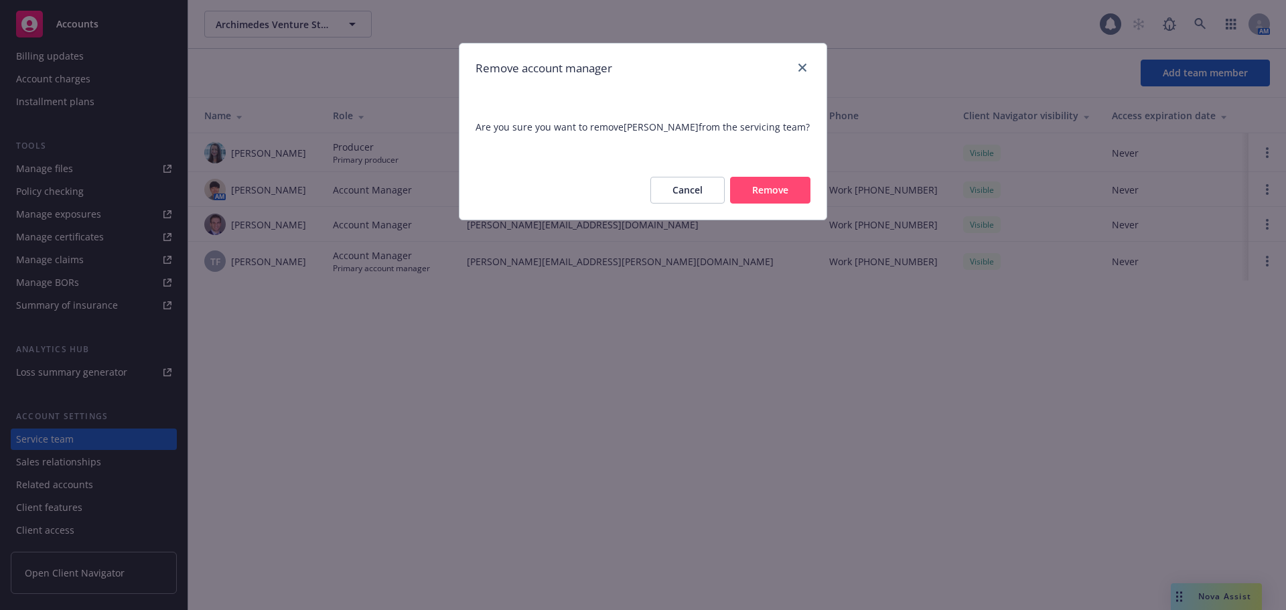
click at [790, 188] on button "Remove" at bounding box center [770, 190] width 80 height 27
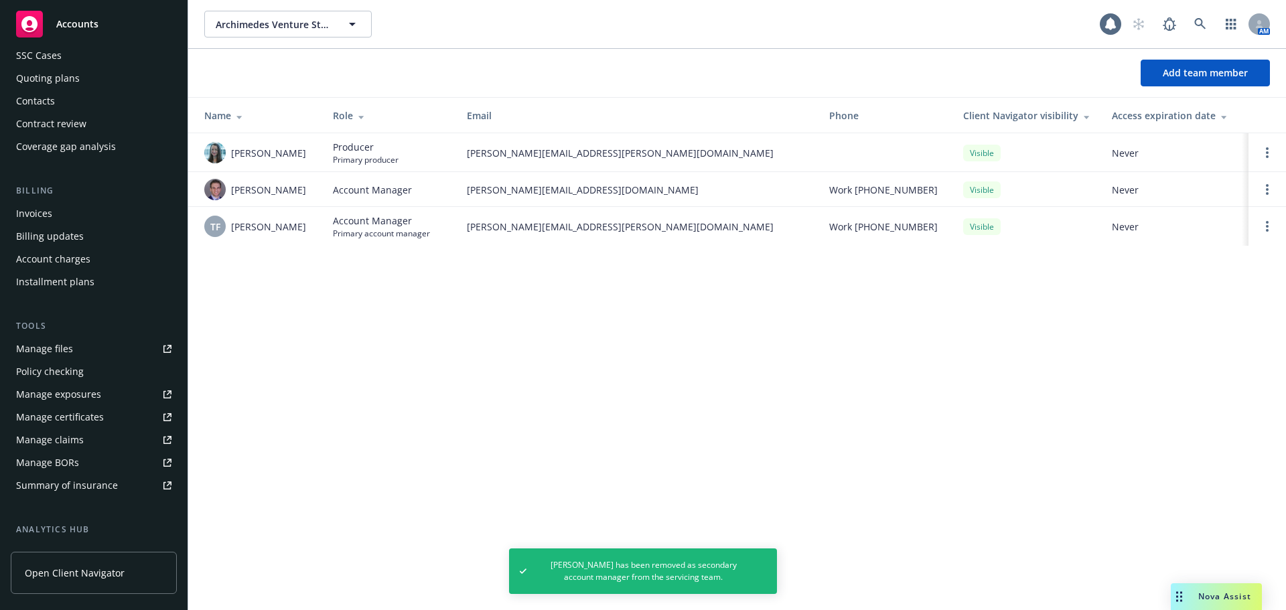
scroll to position [0, 0]
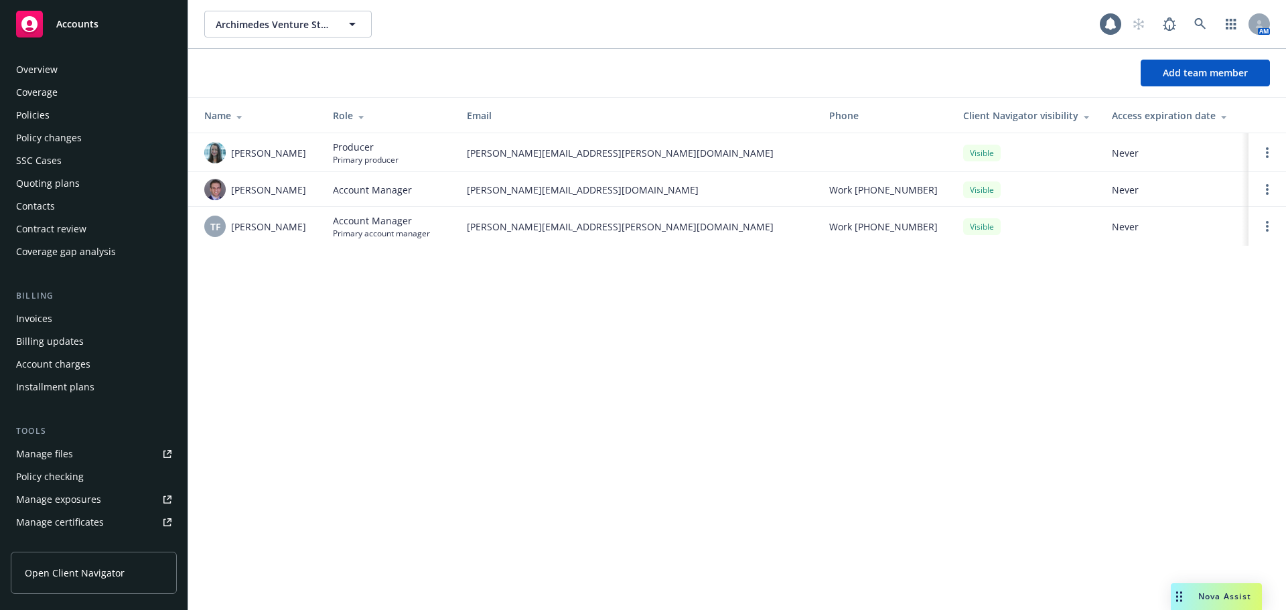
click at [46, 113] on div "Policies" at bounding box center [32, 115] width 33 height 21
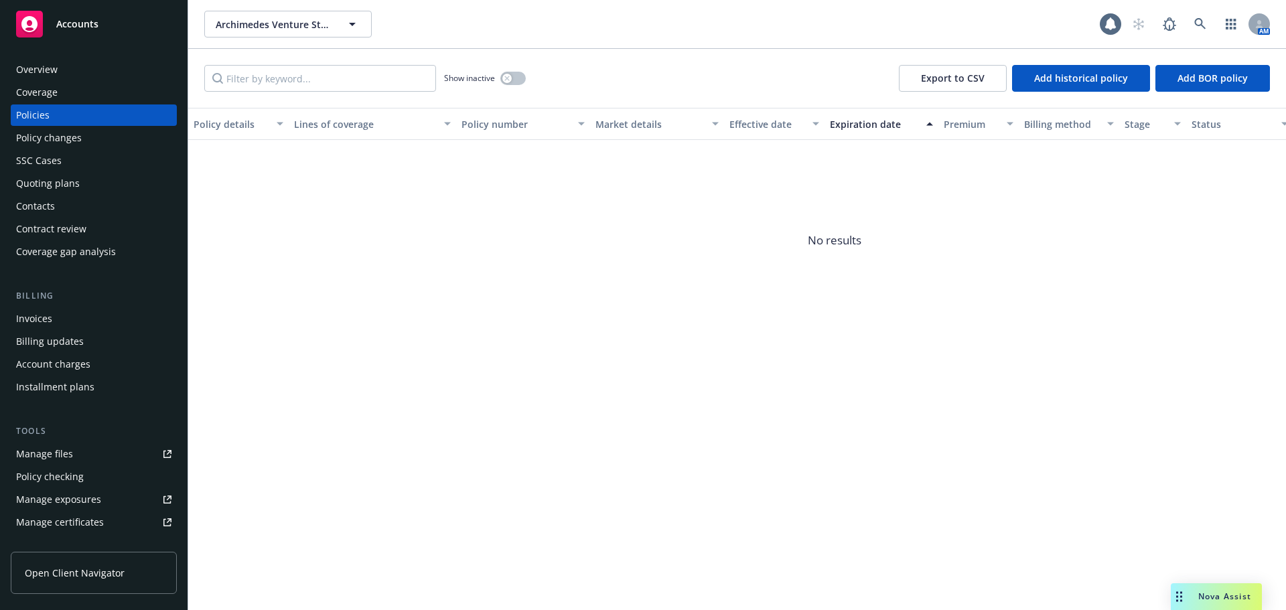
click at [50, 71] on div "Overview" at bounding box center [37, 69] width 42 height 21
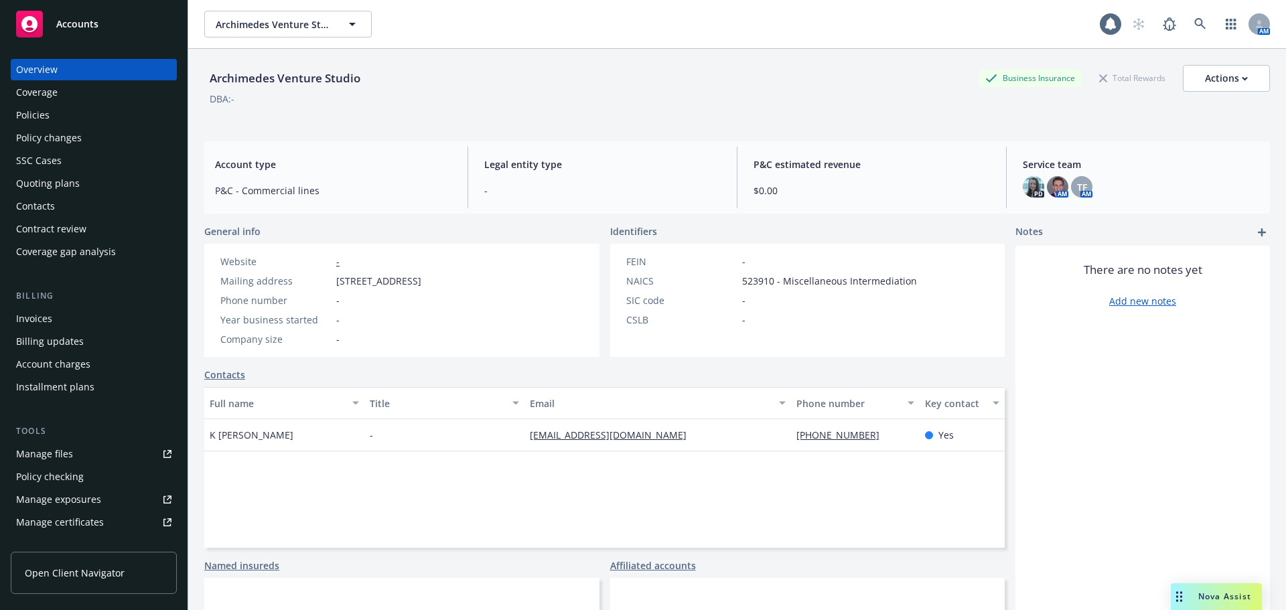
click at [47, 182] on div "Quoting plans" at bounding box center [48, 183] width 64 height 21
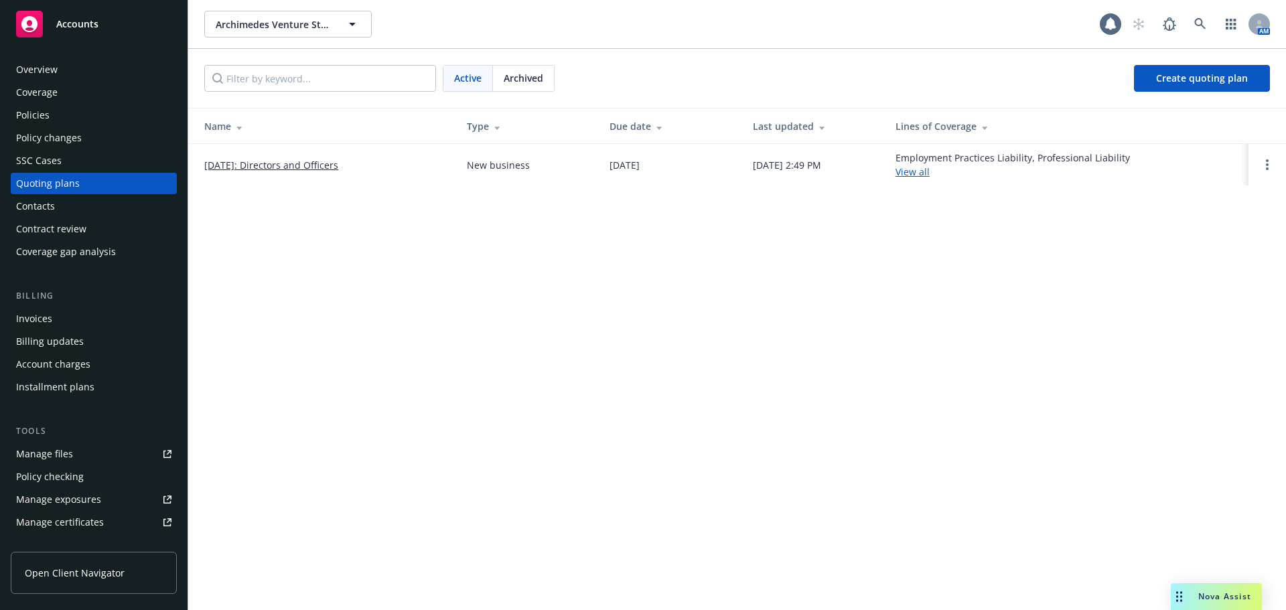
click at [270, 161] on link "[DATE]: Directors and Officers" at bounding box center [271, 165] width 134 height 14
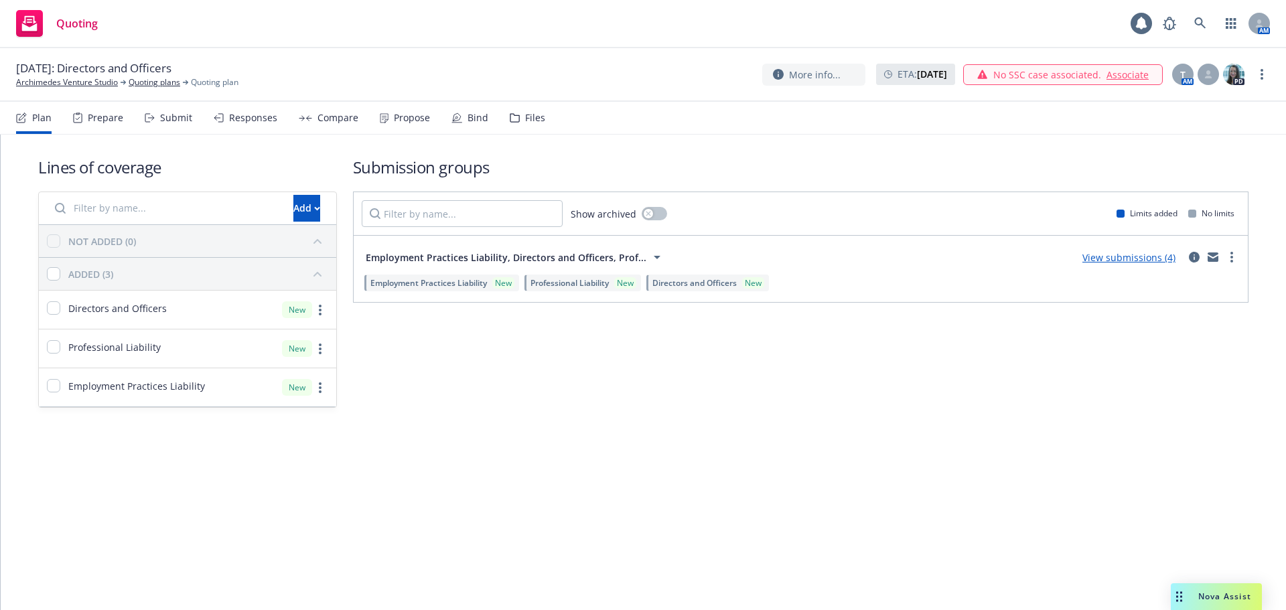
click at [1131, 79] on link "Associate" at bounding box center [1128, 75] width 42 height 14
